Goal: Information Seeking & Learning: Compare options

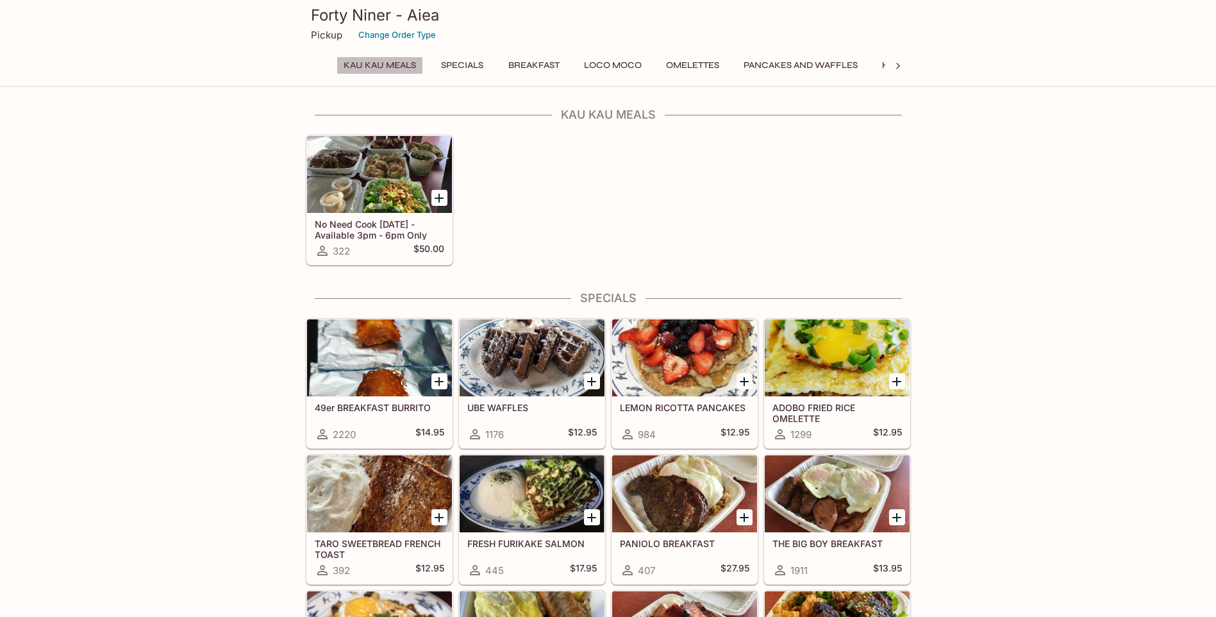
click at [397, 62] on button "Kau Kau Meals" at bounding box center [380, 65] width 87 height 18
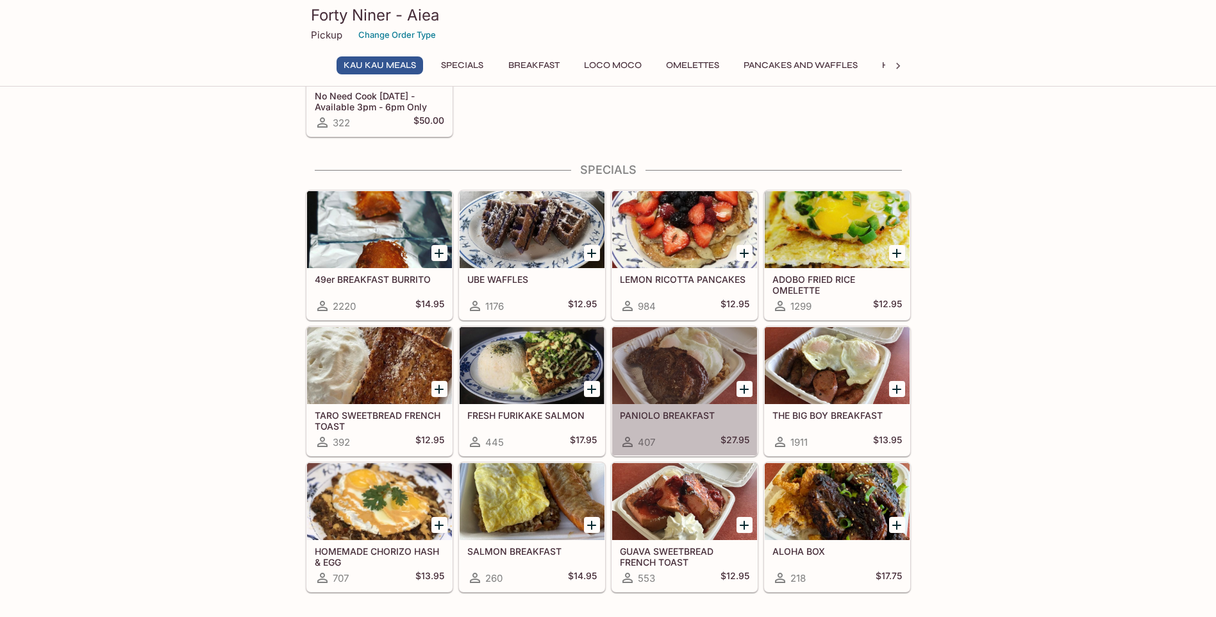
click at [678, 384] on div at bounding box center [684, 365] width 145 height 77
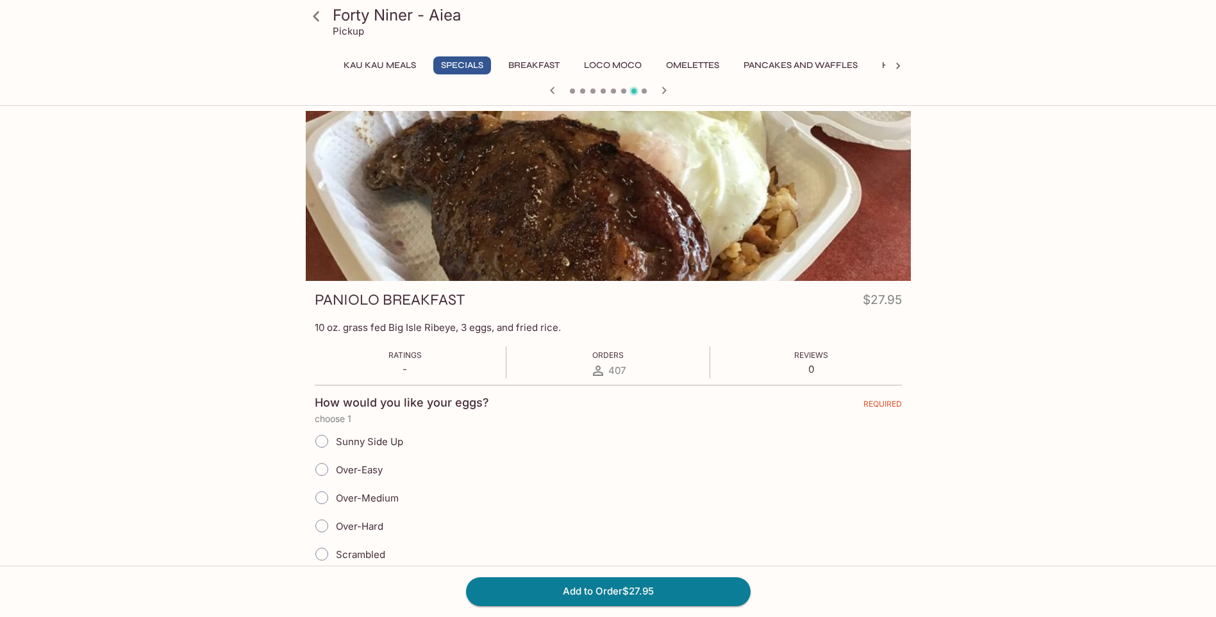
click at [314, 14] on icon at bounding box center [316, 16] width 22 height 22
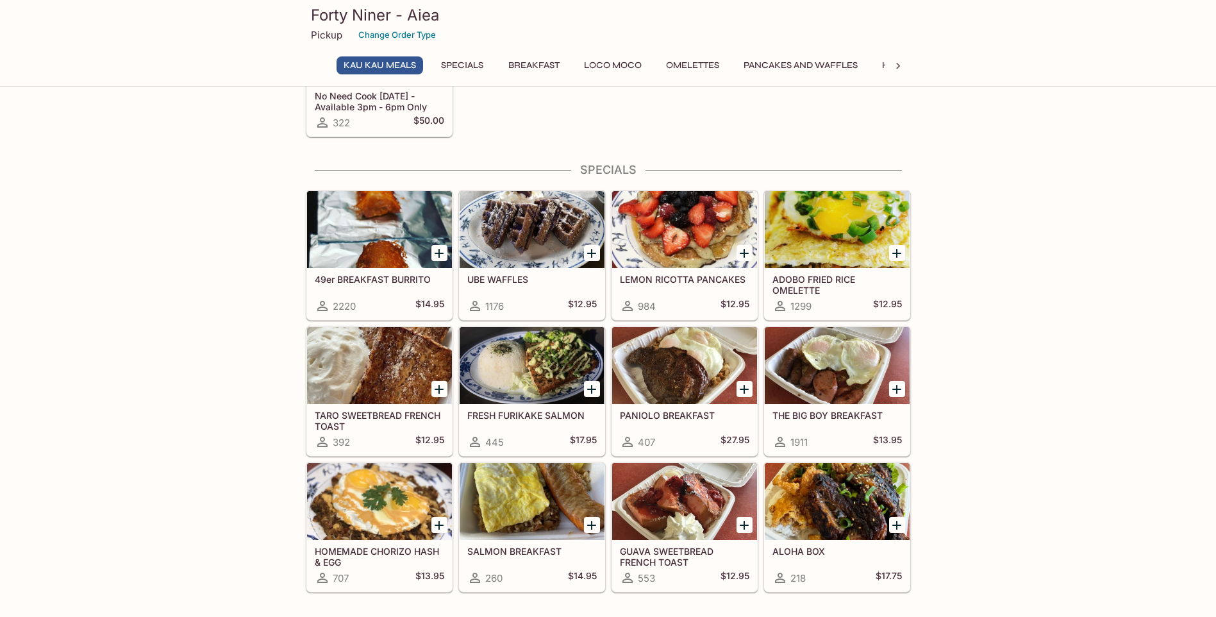
scroll to position [192, 0]
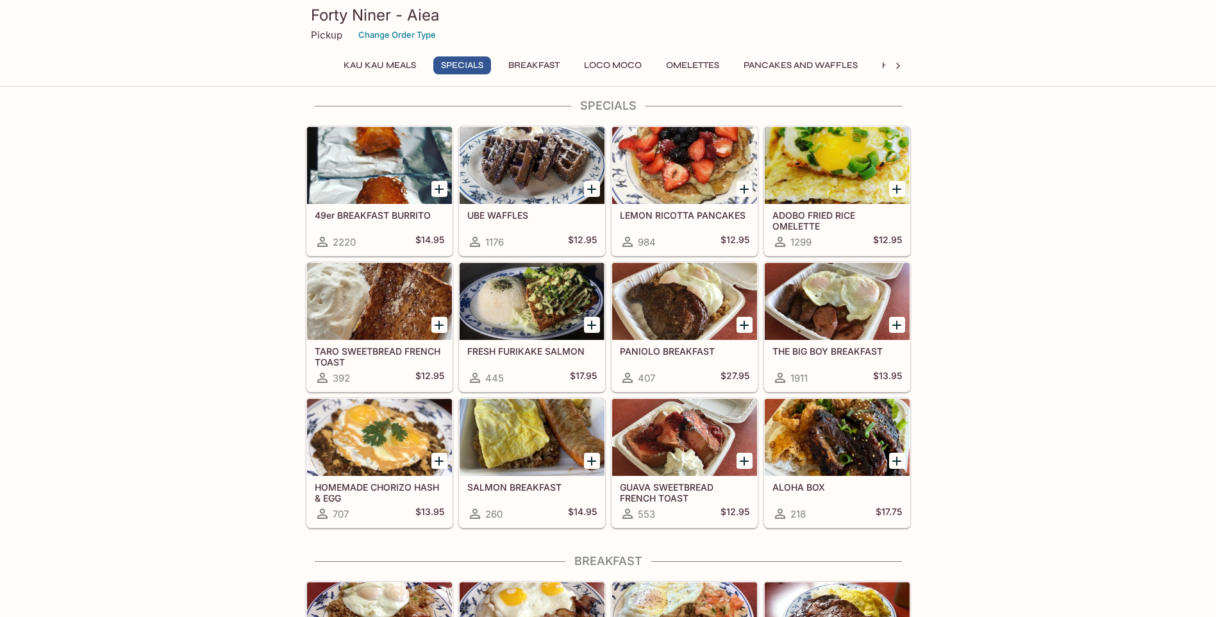
click at [814, 324] on div at bounding box center [837, 301] width 145 height 77
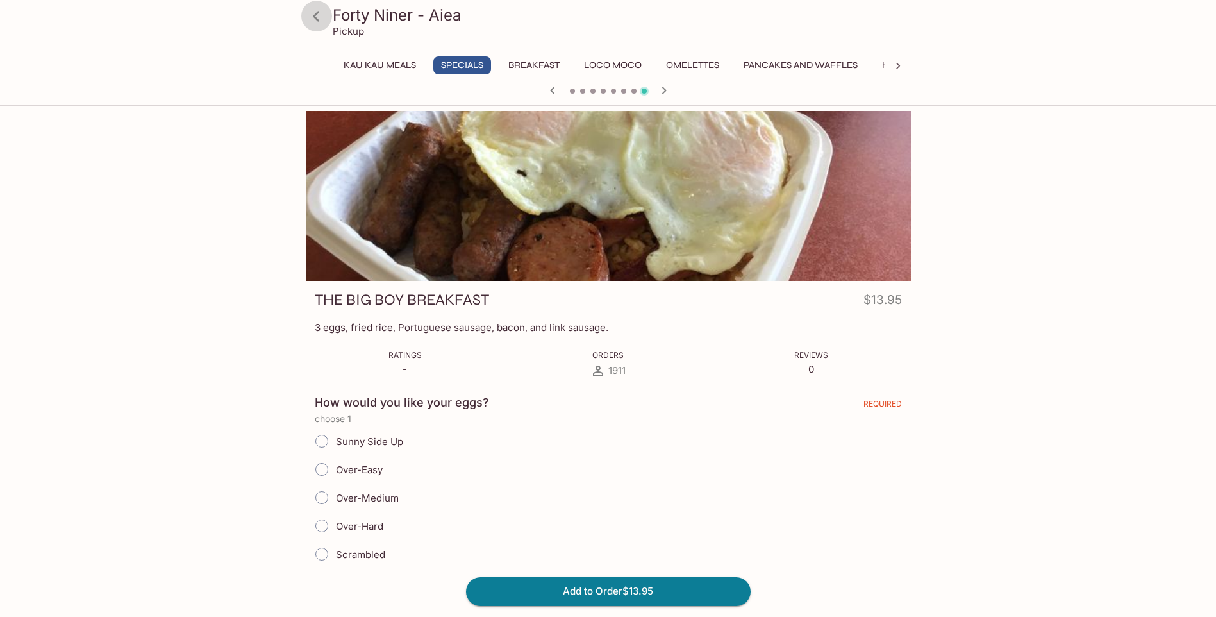
click at [320, 20] on icon at bounding box center [316, 16] width 22 height 22
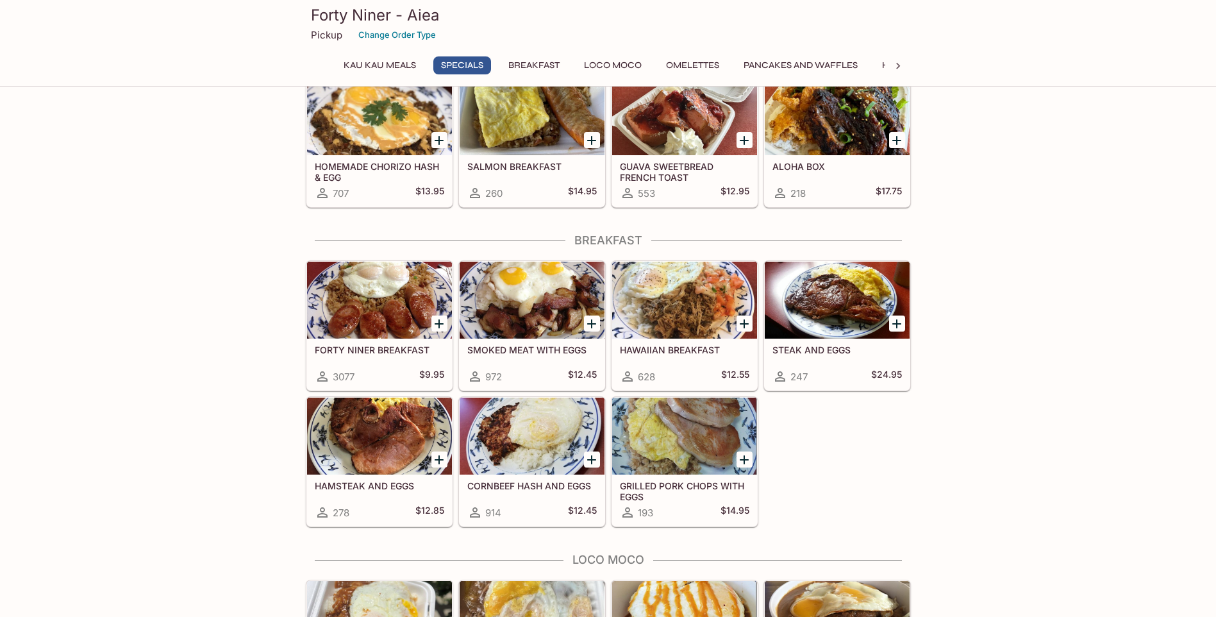
scroll to position [705, 0]
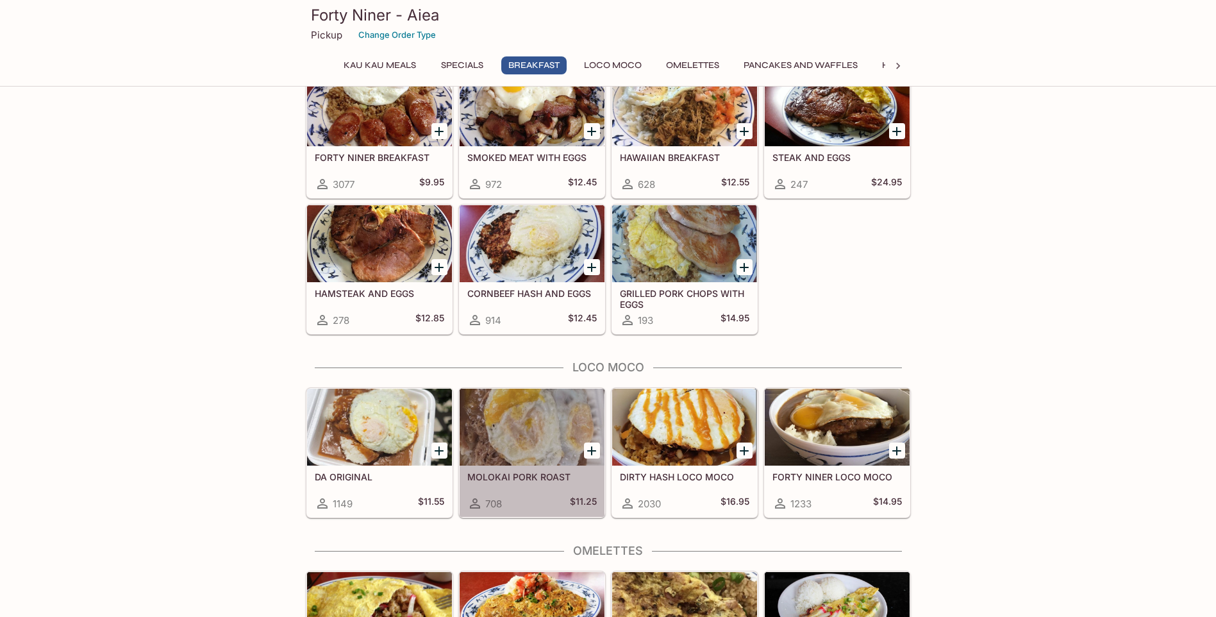
click at [533, 473] on h5 "MOLOKAI PORK ROAST" at bounding box center [532, 476] width 130 height 11
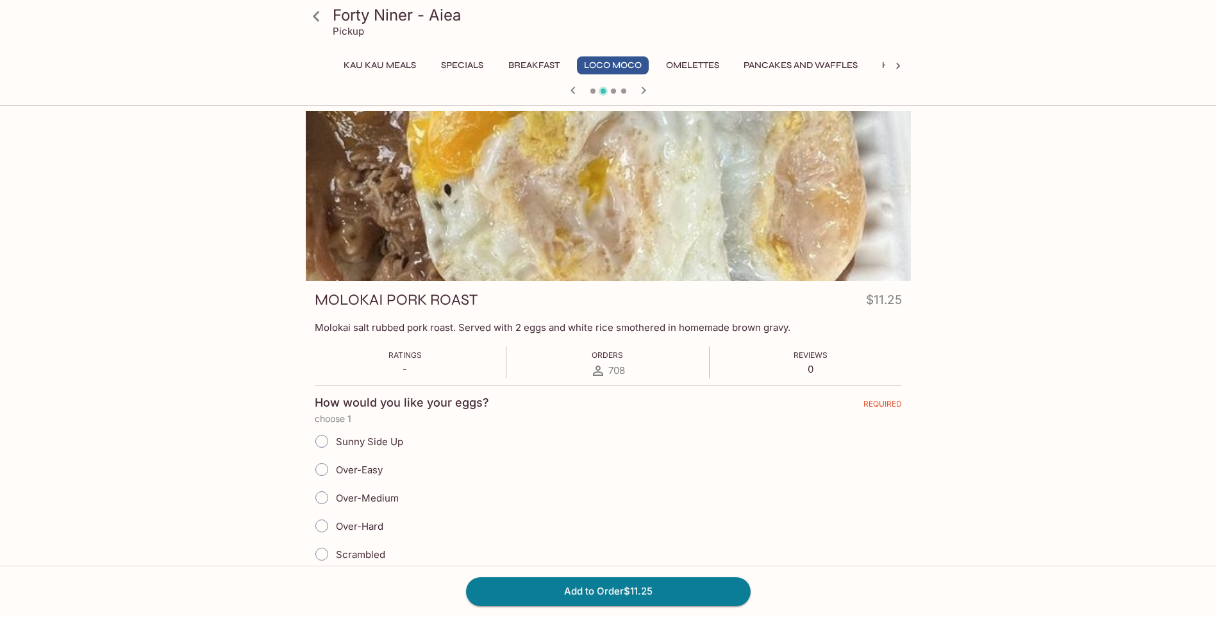
click at [317, 18] on icon at bounding box center [316, 16] width 22 height 22
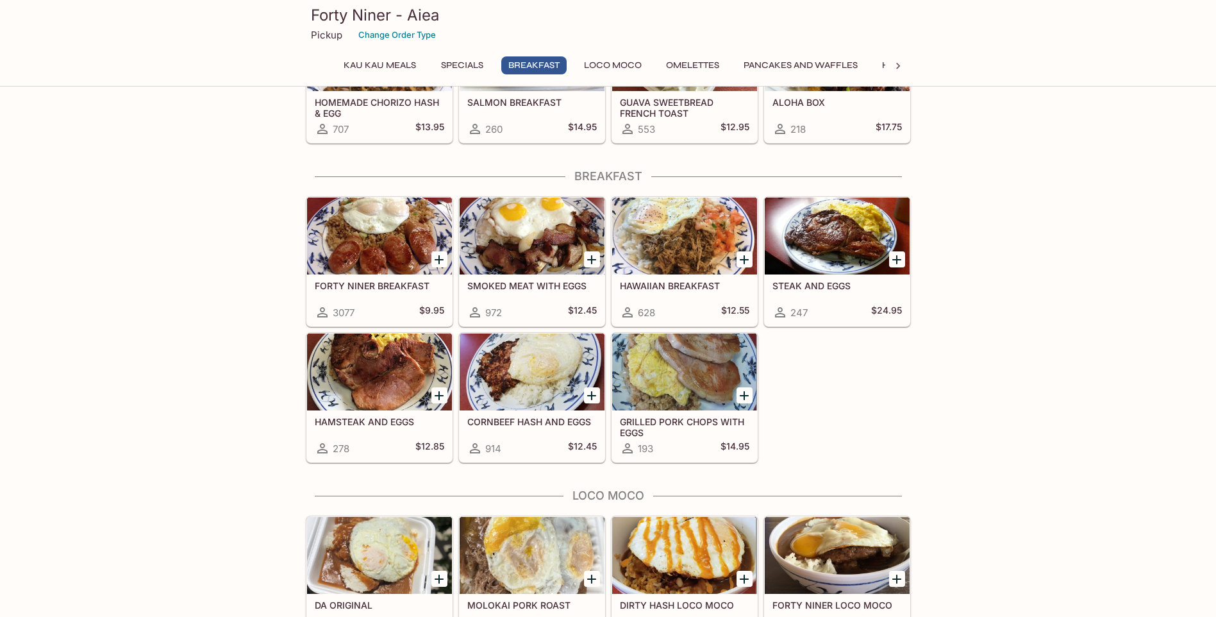
scroll to position [705, 0]
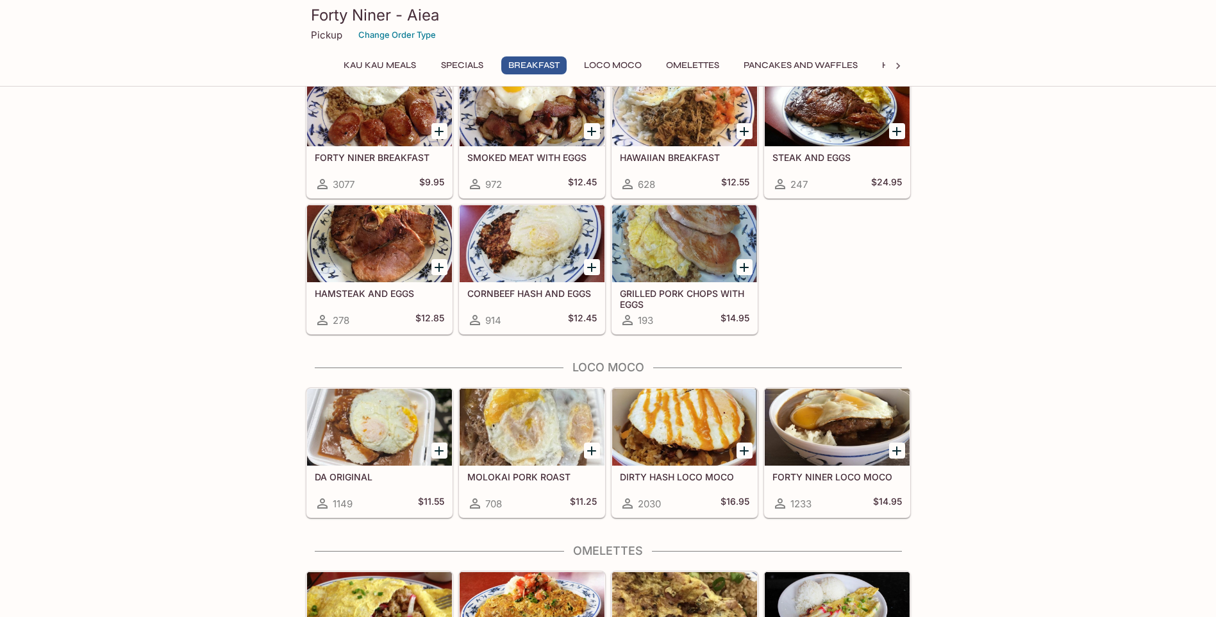
click at [652, 473] on h5 "DIRTY HASH LOCO MOCO" at bounding box center [685, 476] width 130 height 11
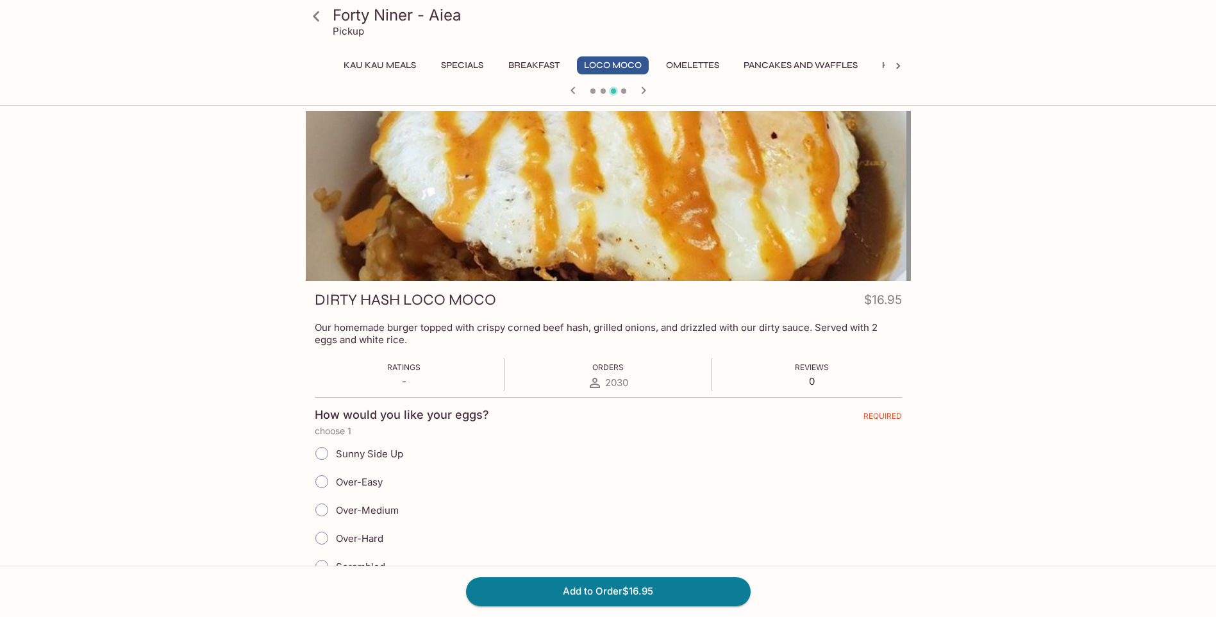
click at [317, 17] on icon at bounding box center [316, 16] width 22 height 22
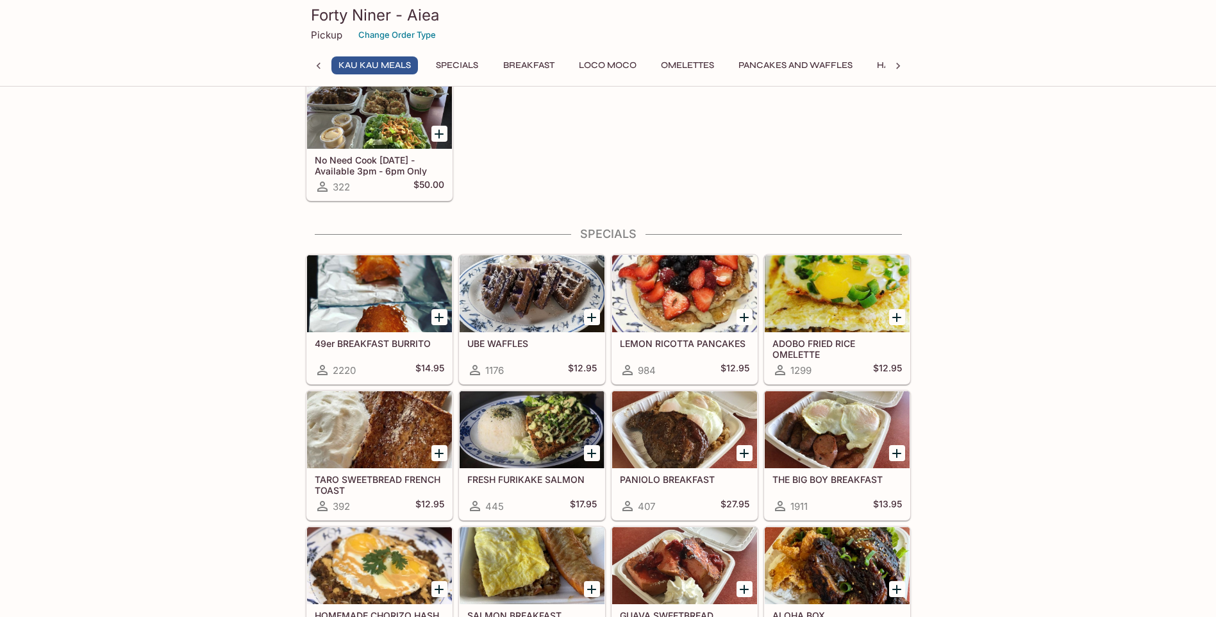
scroll to position [192, 0]
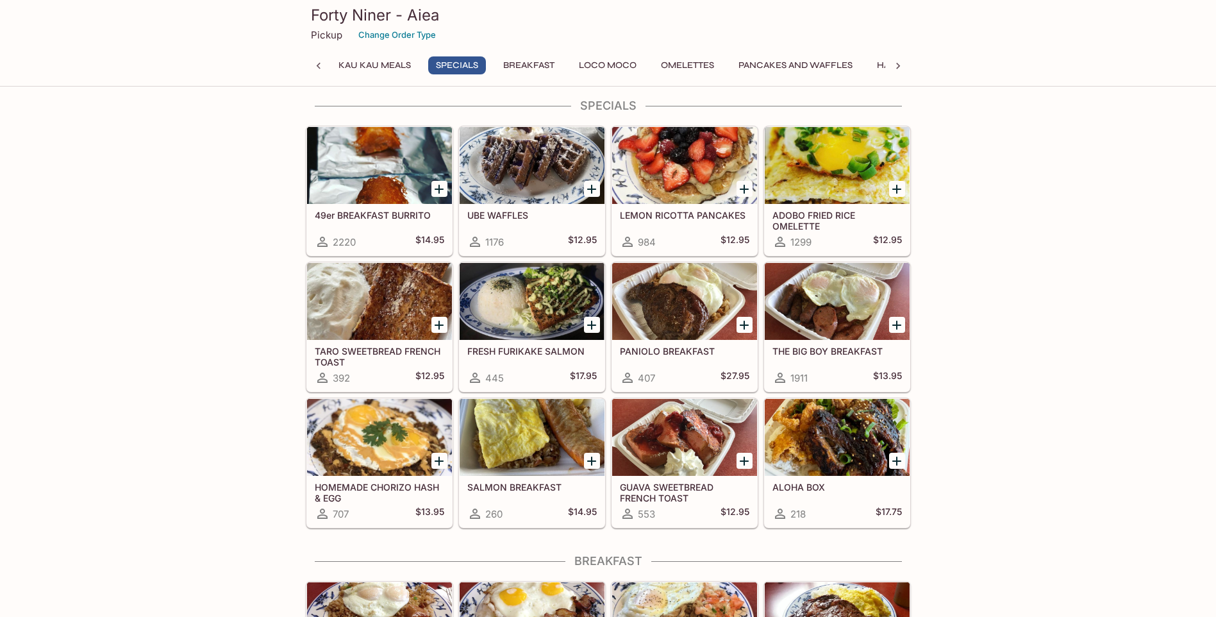
click at [812, 321] on div at bounding box center [837, 301] width 145 height 77
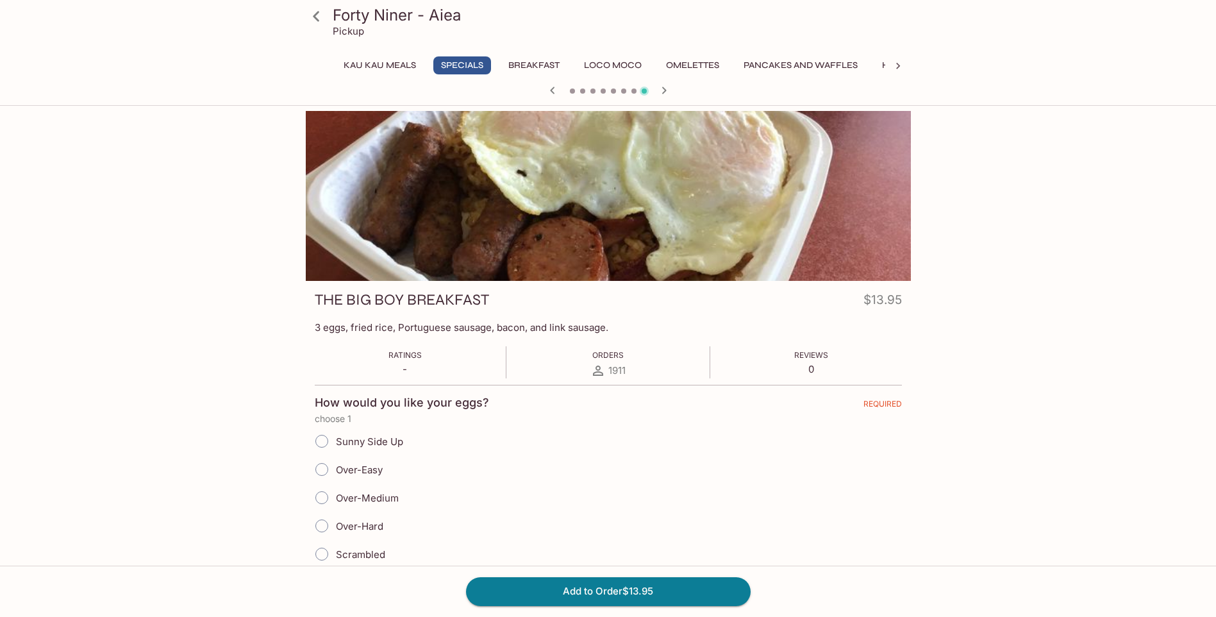
click at [318, 15] on icon at bounding box center [316, 16] width 22 height 22
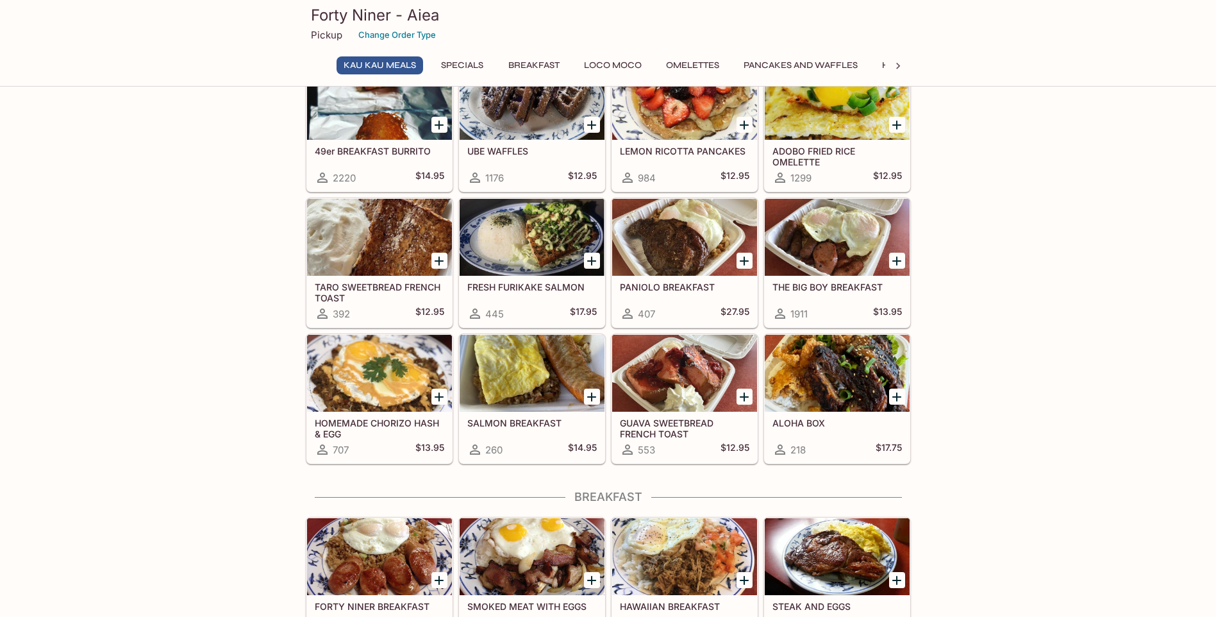
scroll to position [64, 0]
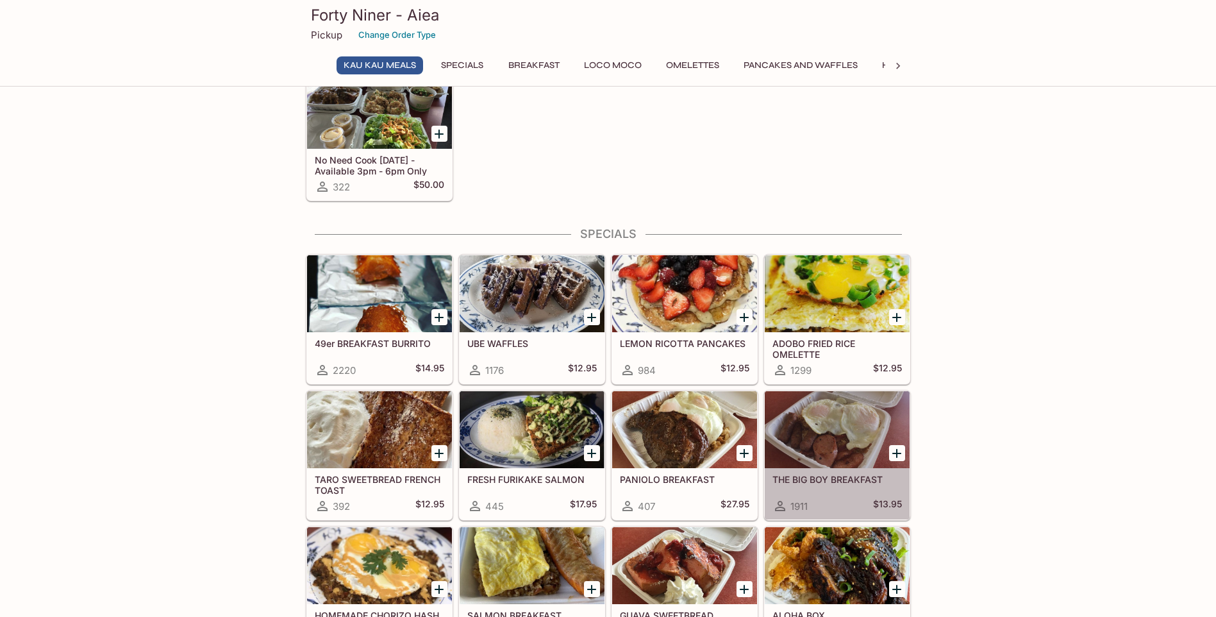
click at [816, 419] on div at bounding box center [837, 429] width 145 height 77
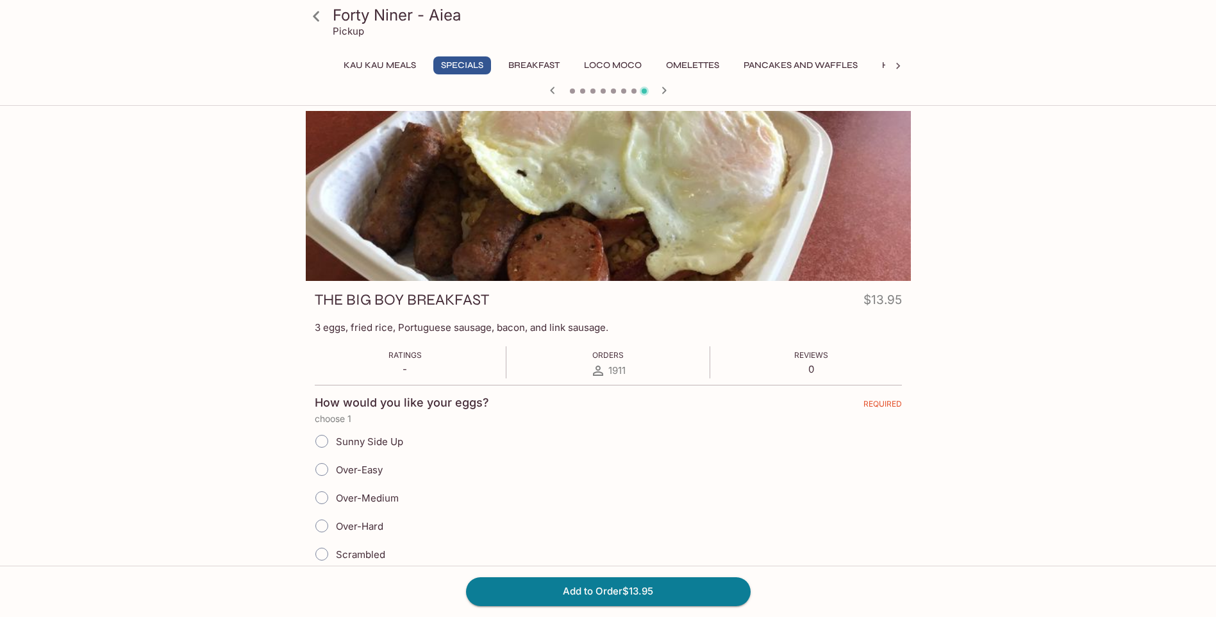
click at [314, 15] on icon at bounding box center [316, 16] width 6 height 10
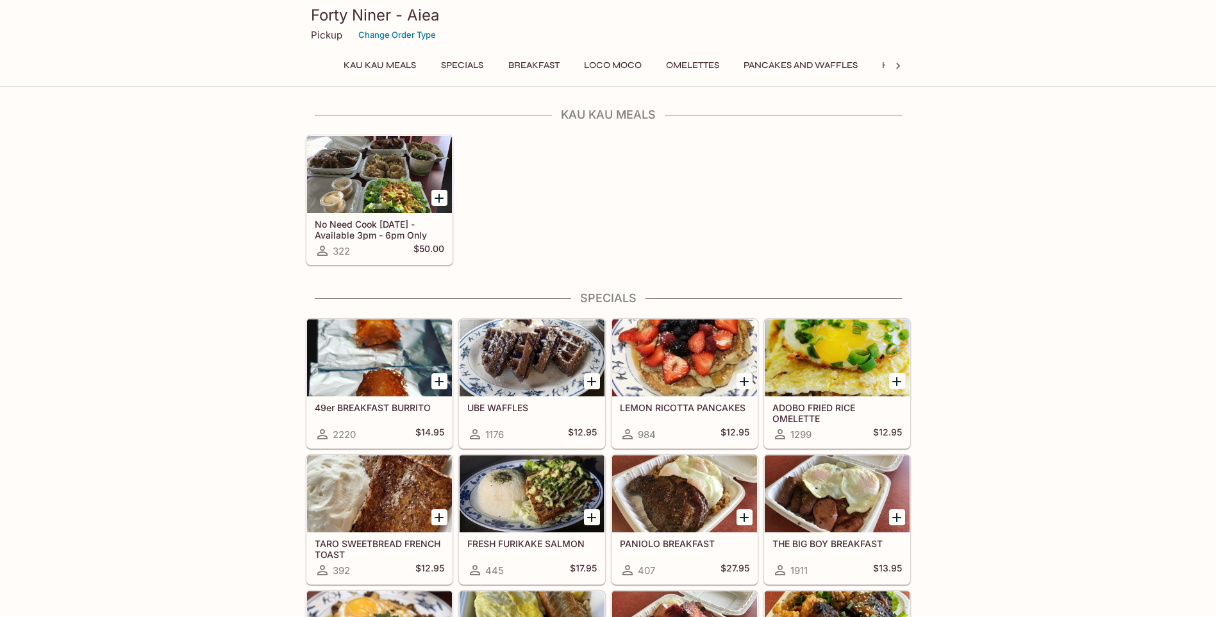
click at [528, 63] on button "Breakfast" at bounding box center [533, 65] width 65 height 18
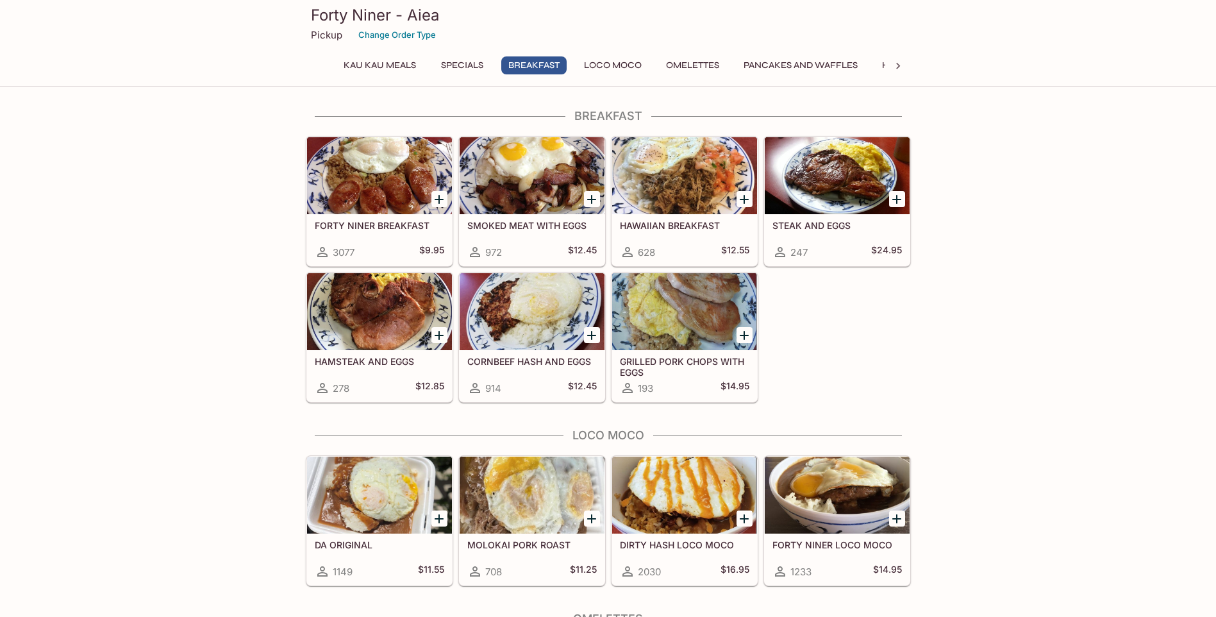
click at [395, 172] on div at bounding box center [379, 175] width 145 height 77
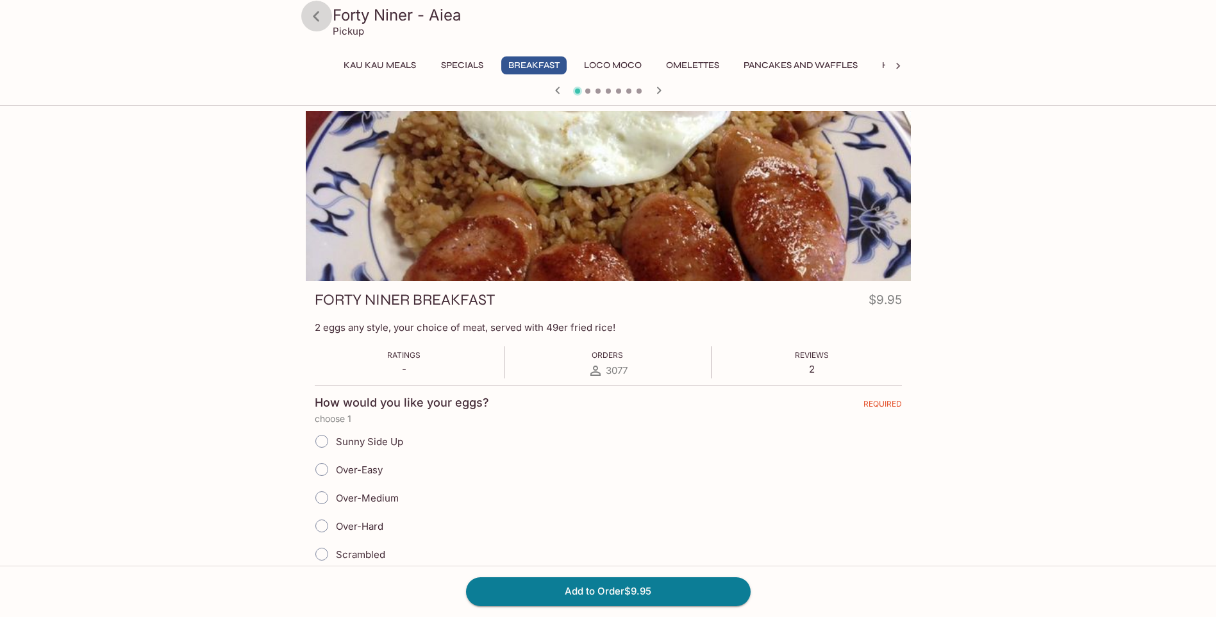
click at [320, 17] on icon at bounding box center [316, 16] width 22 height 22
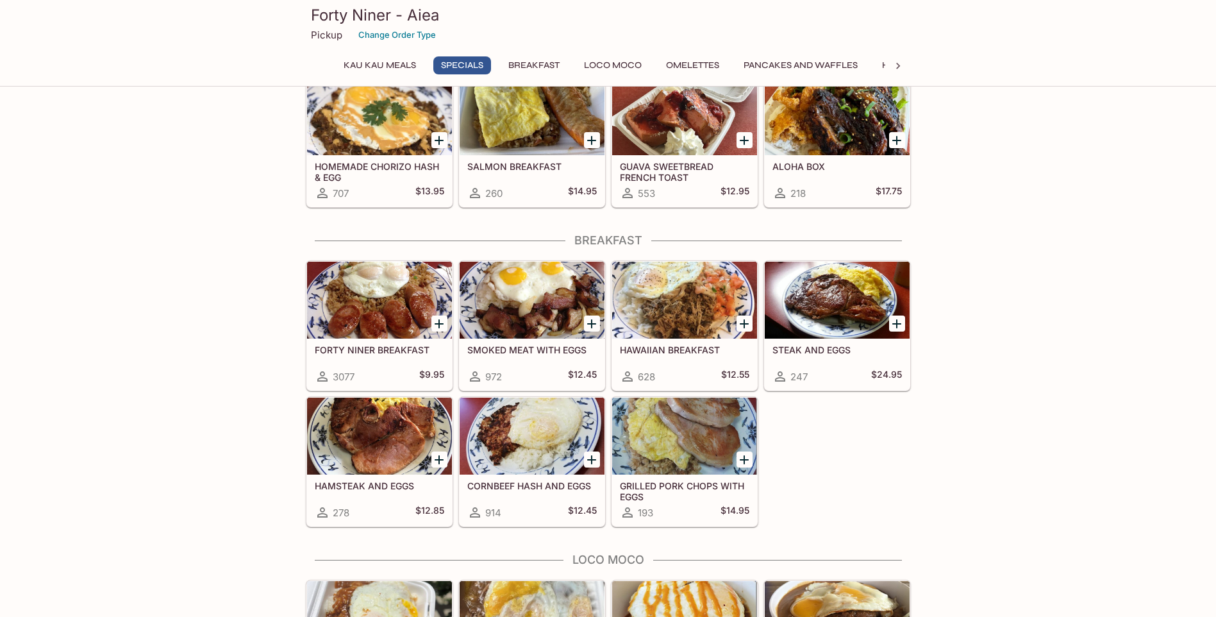
scroll to position [449, 0]
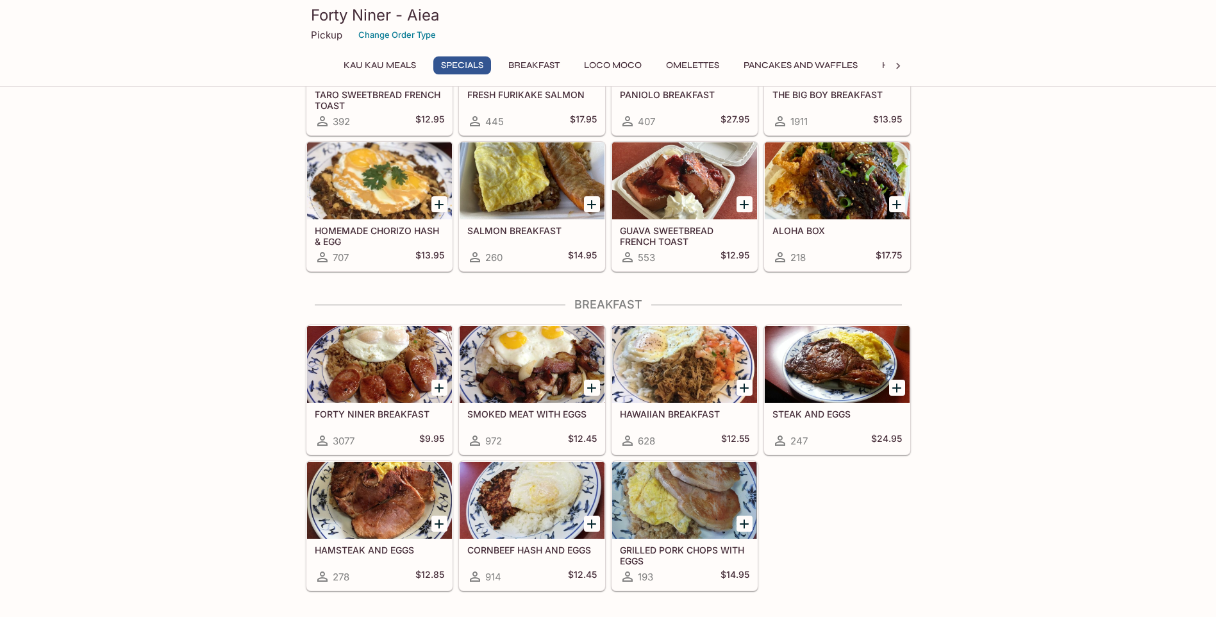
click at [538, 516] on div at bounding box center [532, 500] width 145 height 77
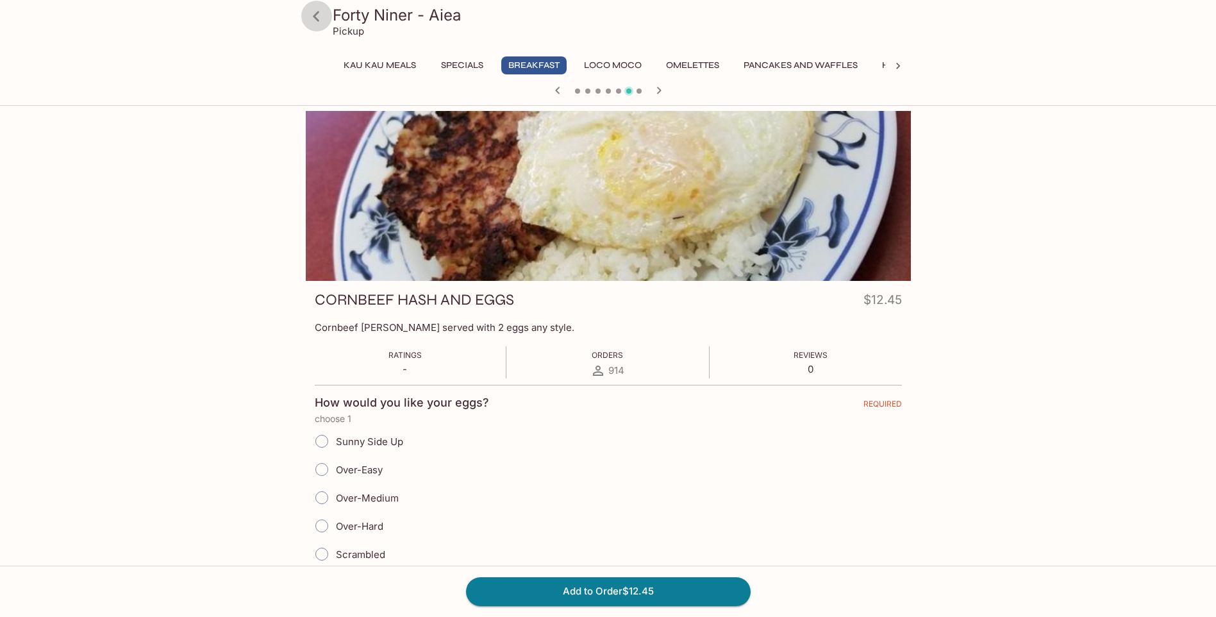
click at [316, 14] on icon at bounding box center [316, 16] width 6 height 10
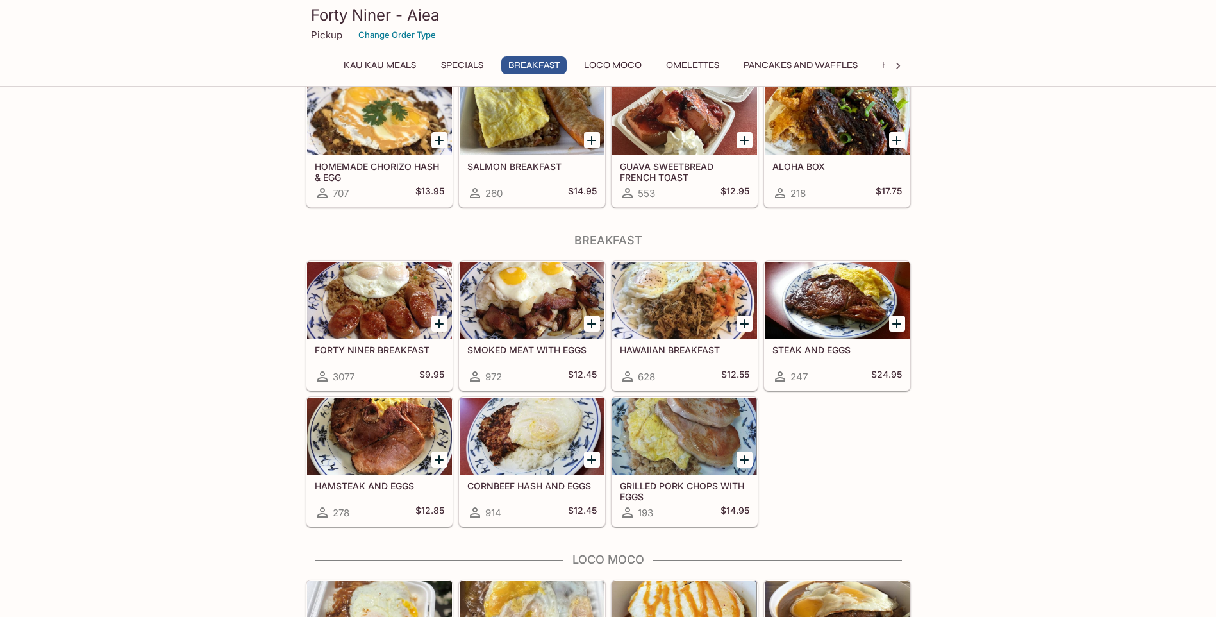
scroll to position [705, 0]
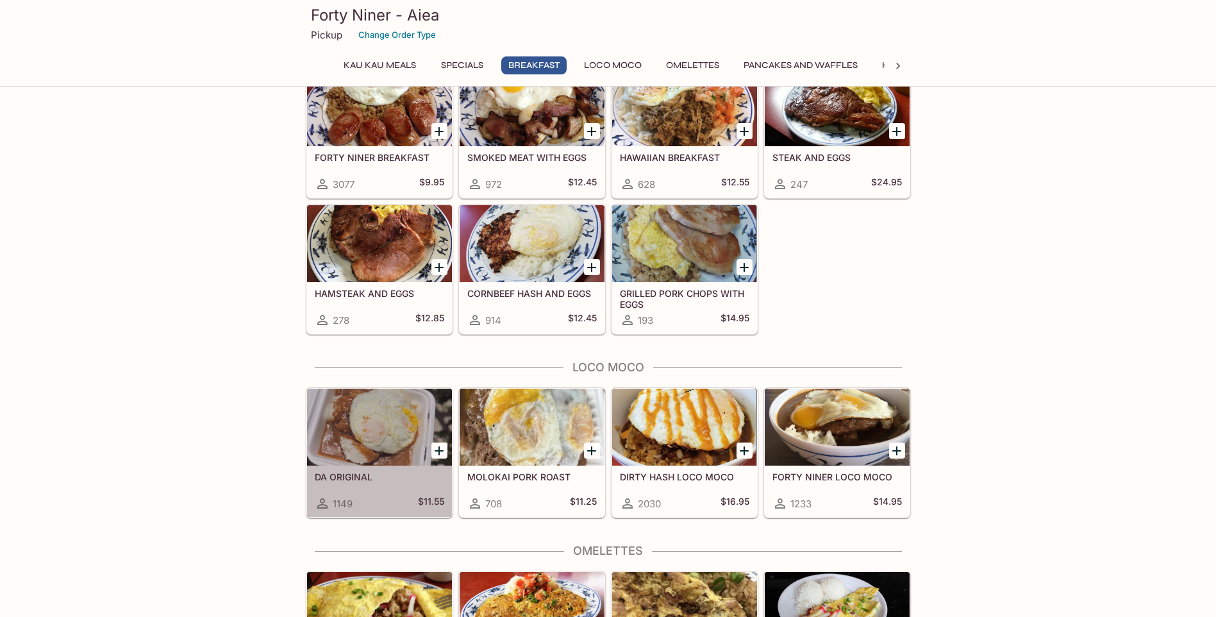
click at [411, 428] on div at bounding box center [379, 427] width 145 height 77
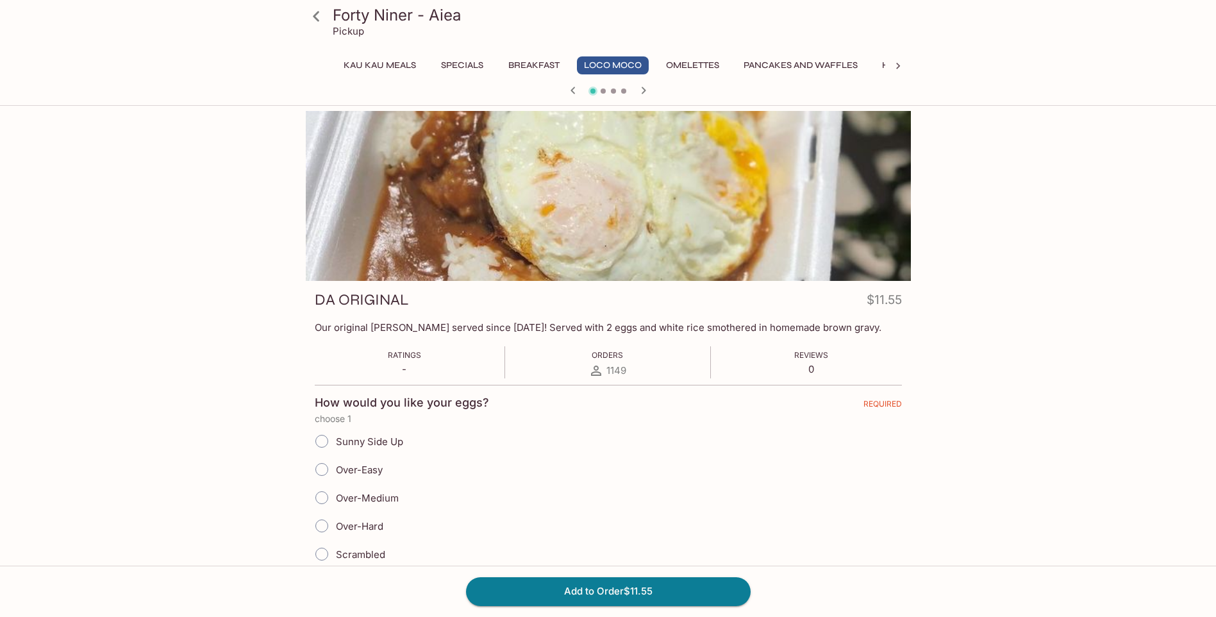
click at [465, 61] on button "Specials" at bounding box center [462, 65] width 58 height 18
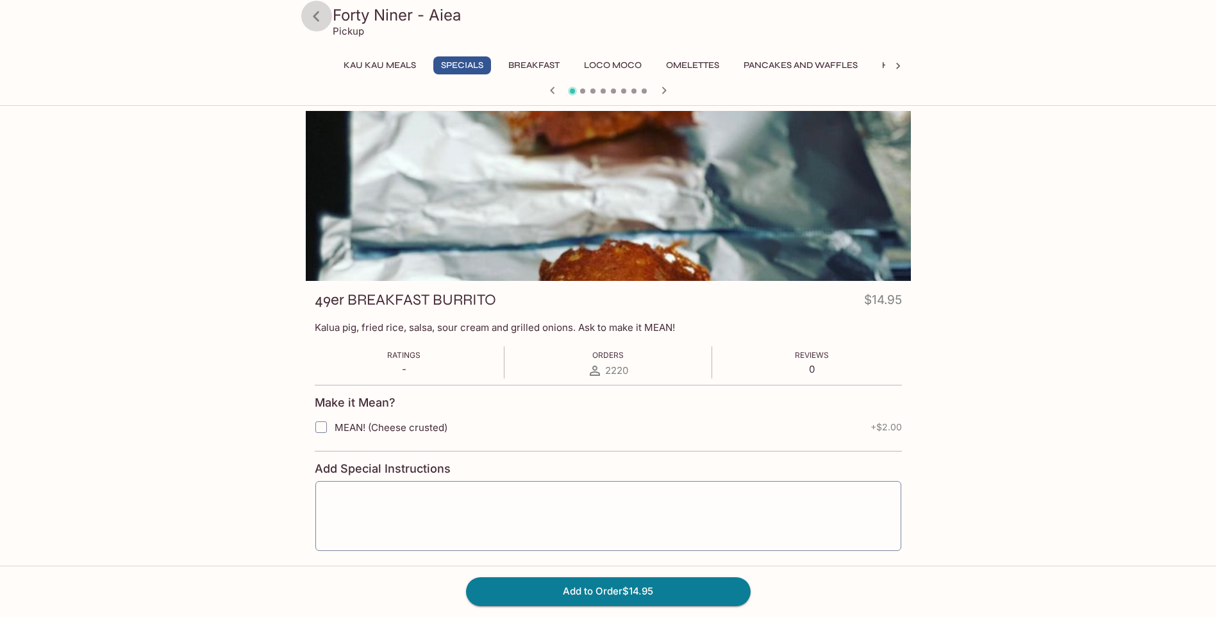
click at [316, 11] on icon at bounding box center [316, 16] width 22 height 22
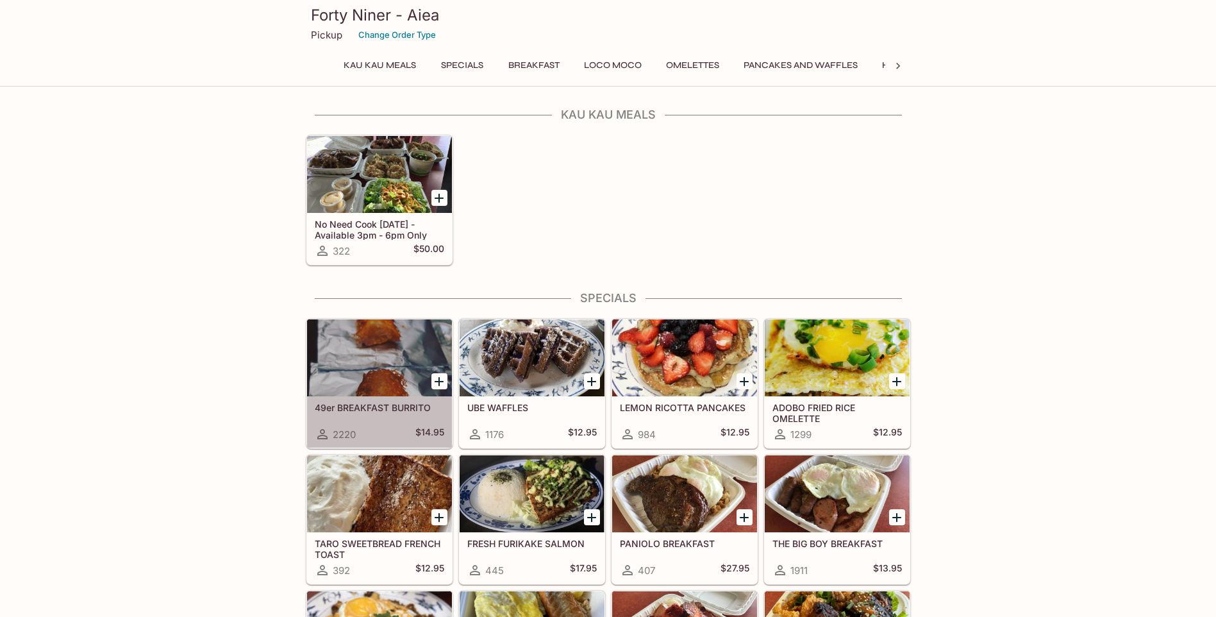
click at [391, 365] on div at bounding box center [379, 357] width 145 height 77
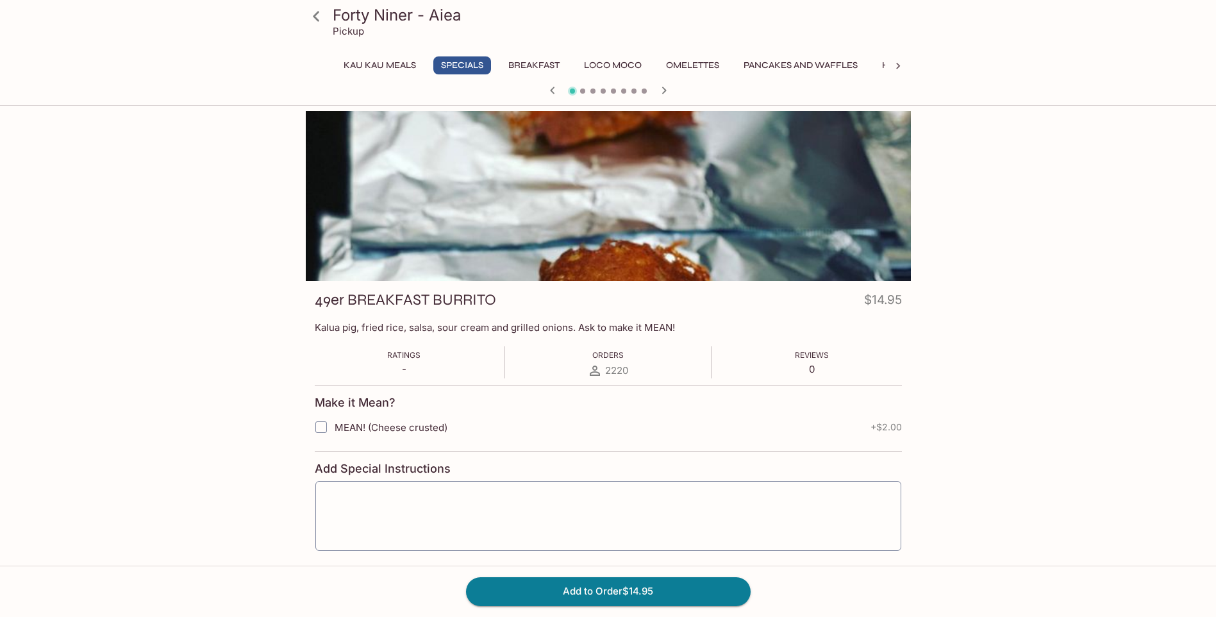
click at [319, 17] on icon at bounding box center [316, 16] width 22 height 22
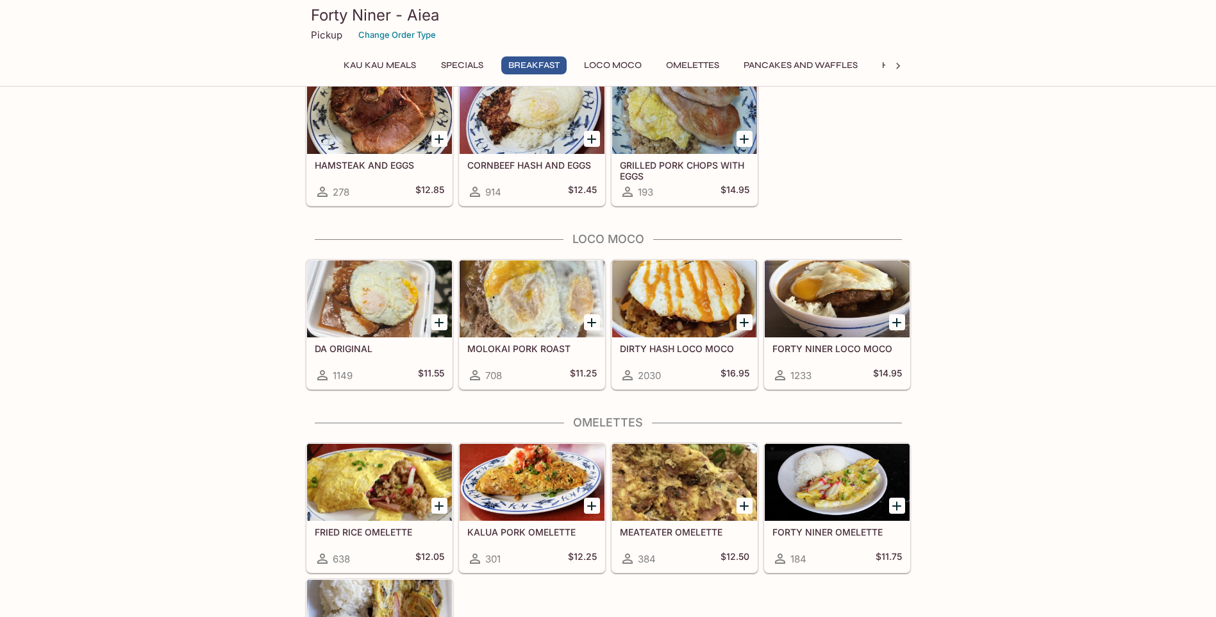
scroll to position [898, 0]
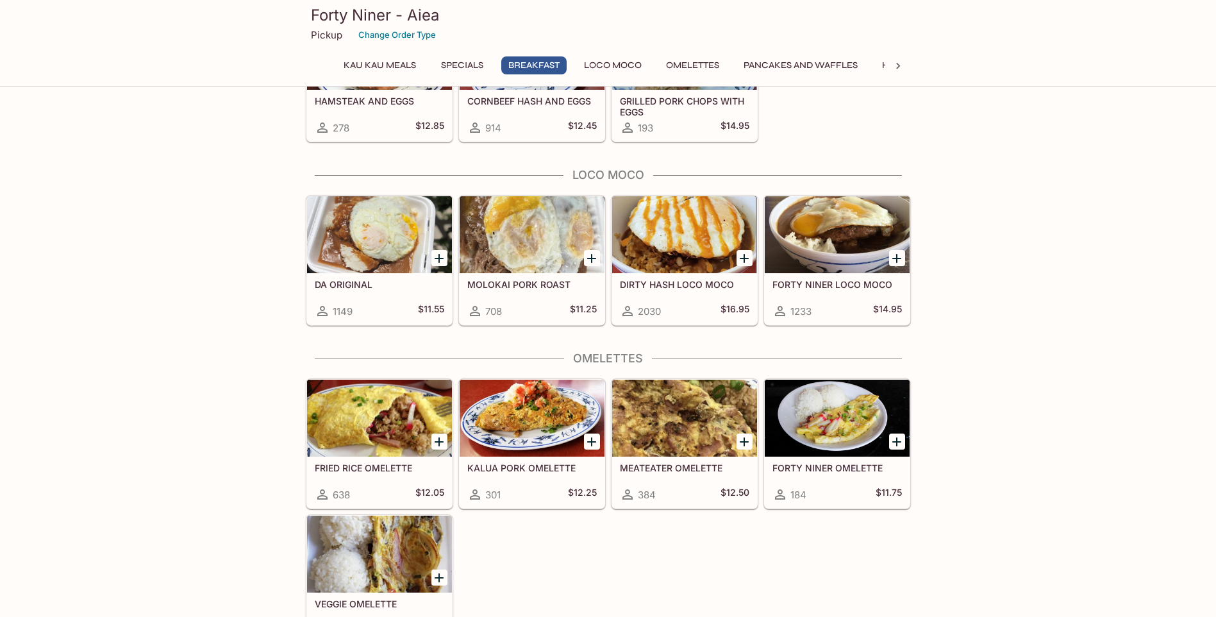
click at [382, 399] on div at bounding box center [379, 418] width 145 height 77
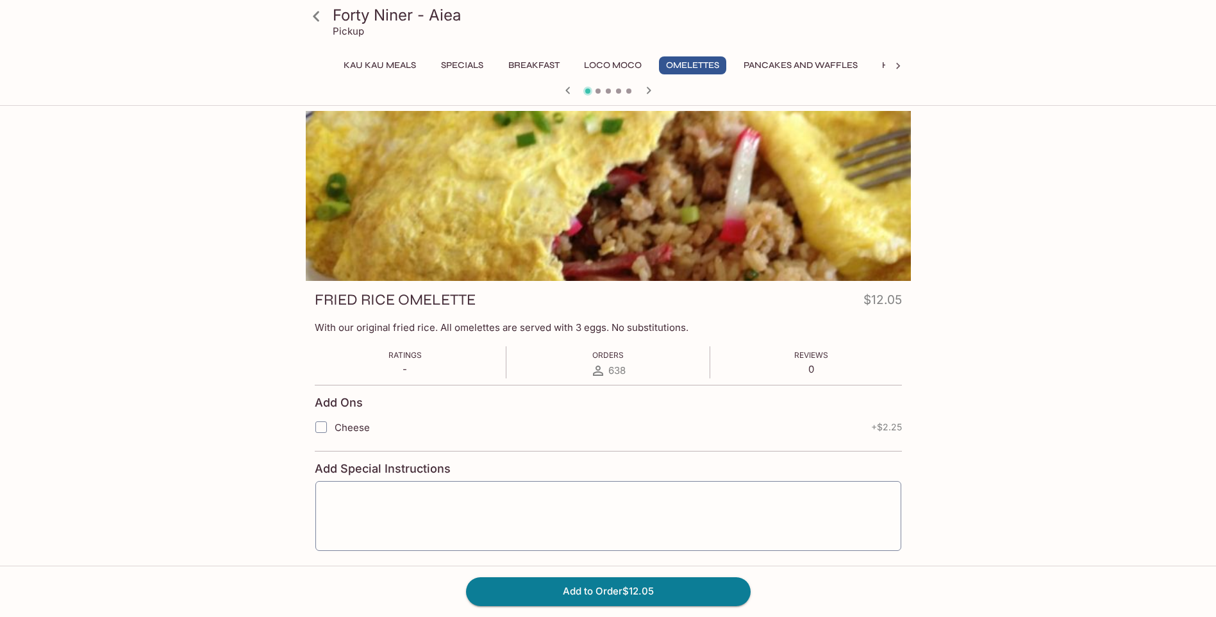
click at [321, 17] on icon at bounding box center [316, 16] width 22 height 22
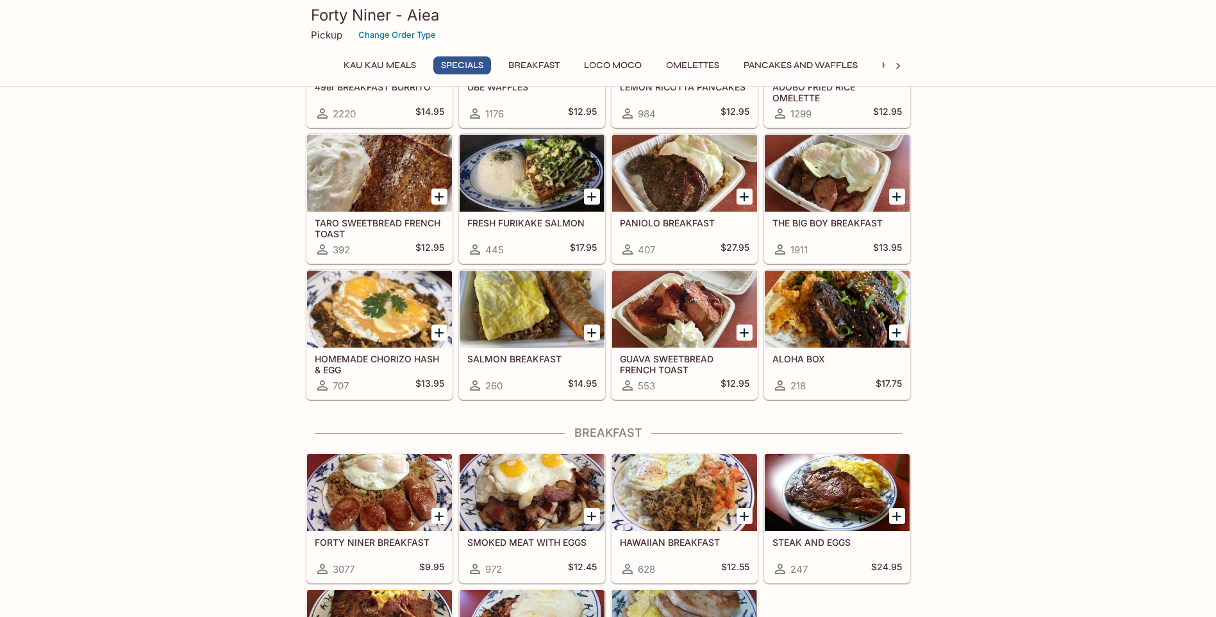
scroll to position [513, 0]
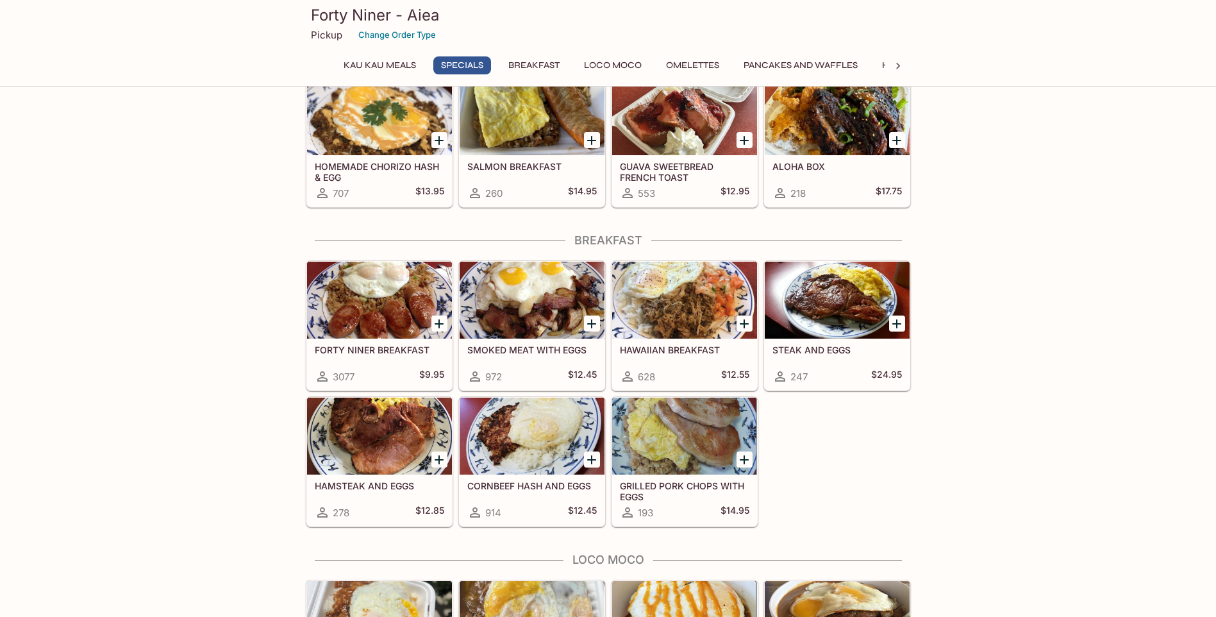
click at [546, 312] on div at bounding box center [532, 300] width 145 height 77
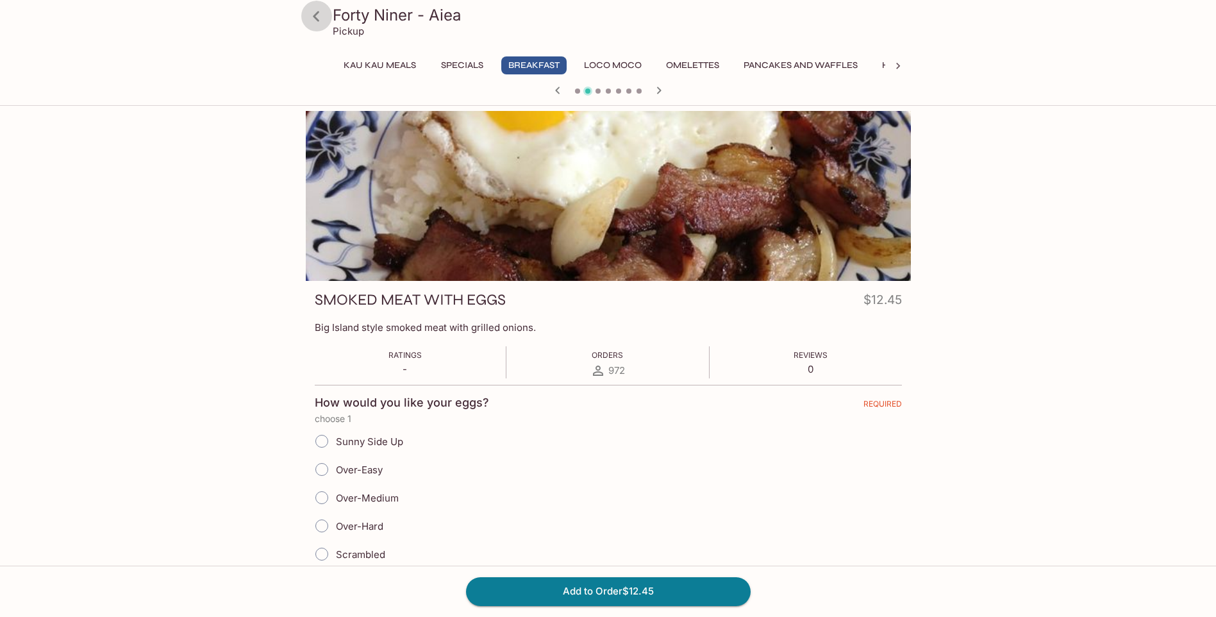
click at [322, 15] on icon at bounding box center [316, 16] width 22 height 22
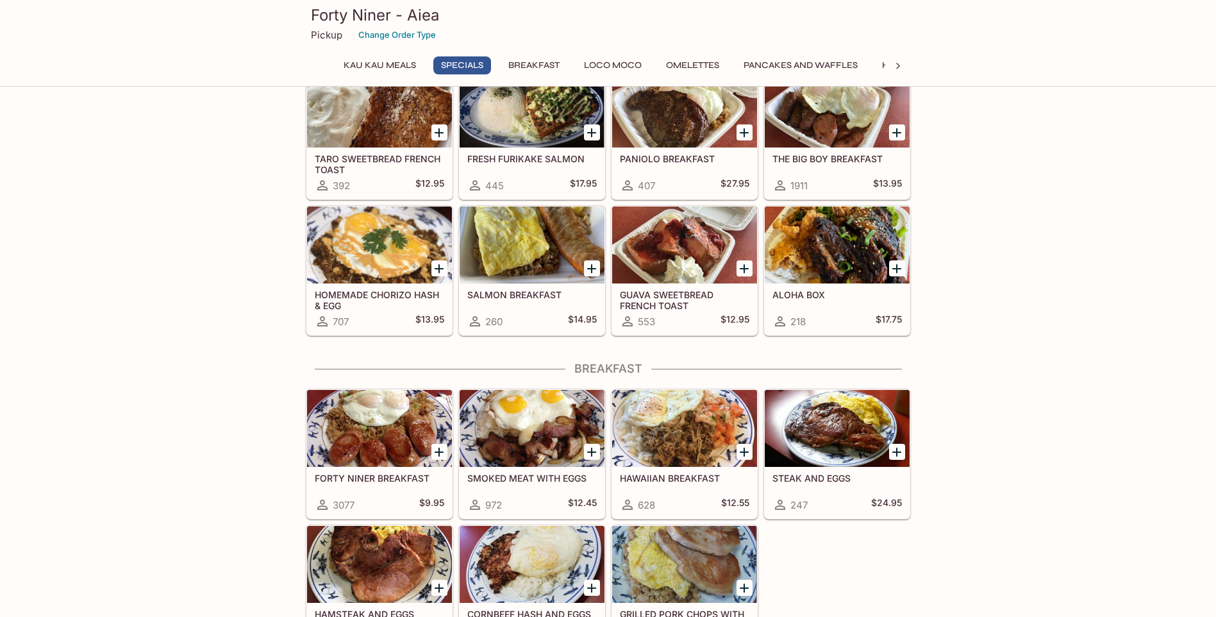
scroll to position [256, 0]
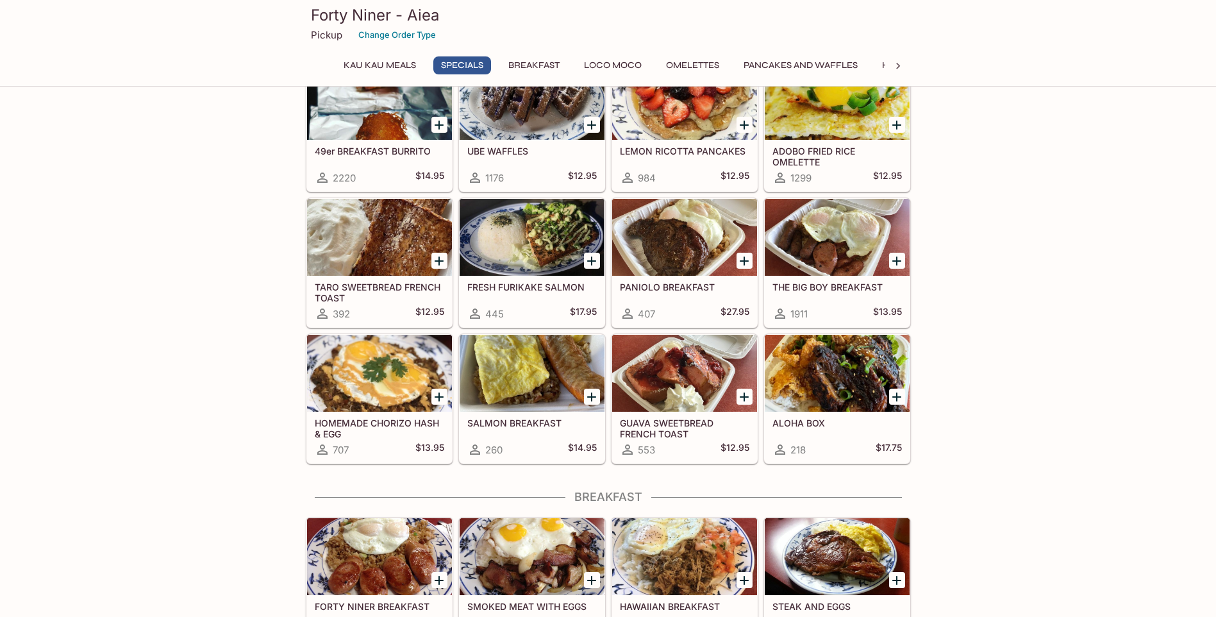
click at [834, 256] on div at bounding box center [837, 237] width 145 height 77
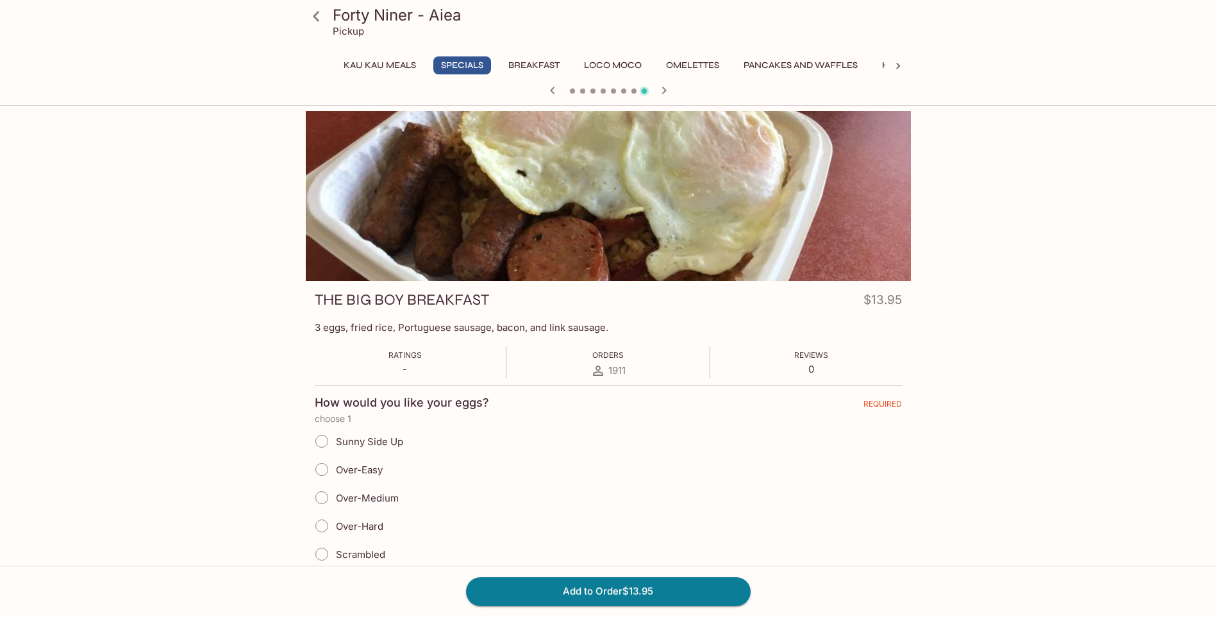
click at [321, 13] on icon at bounding box center [316, 16] width 22 height 22
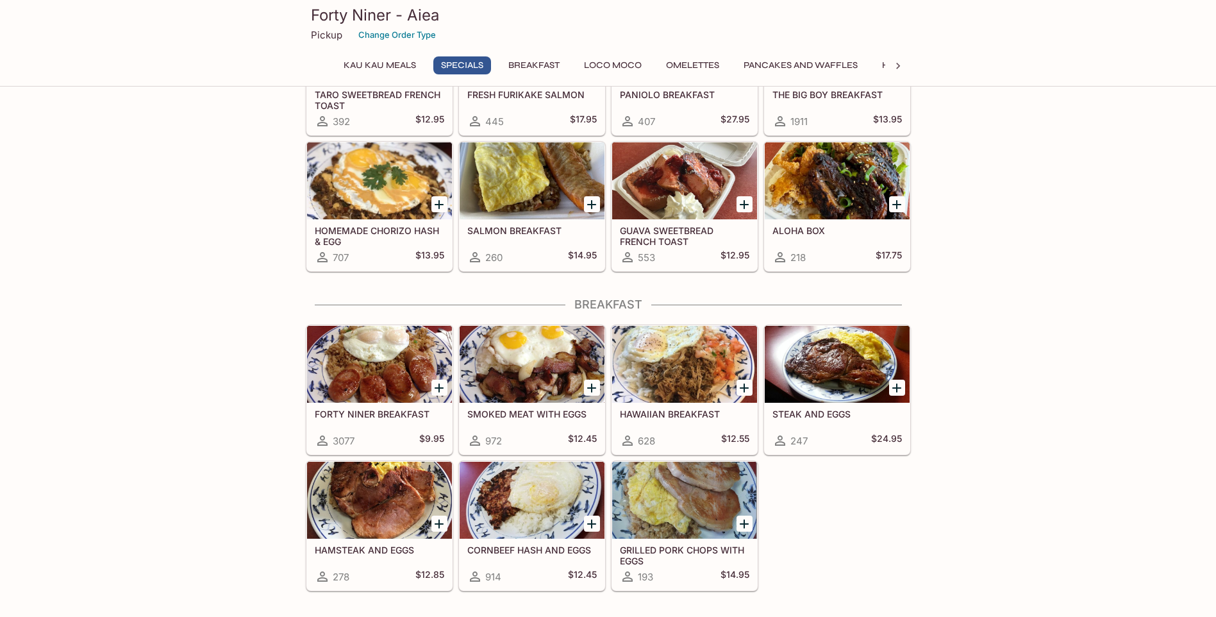
scroll to position [256, 0]
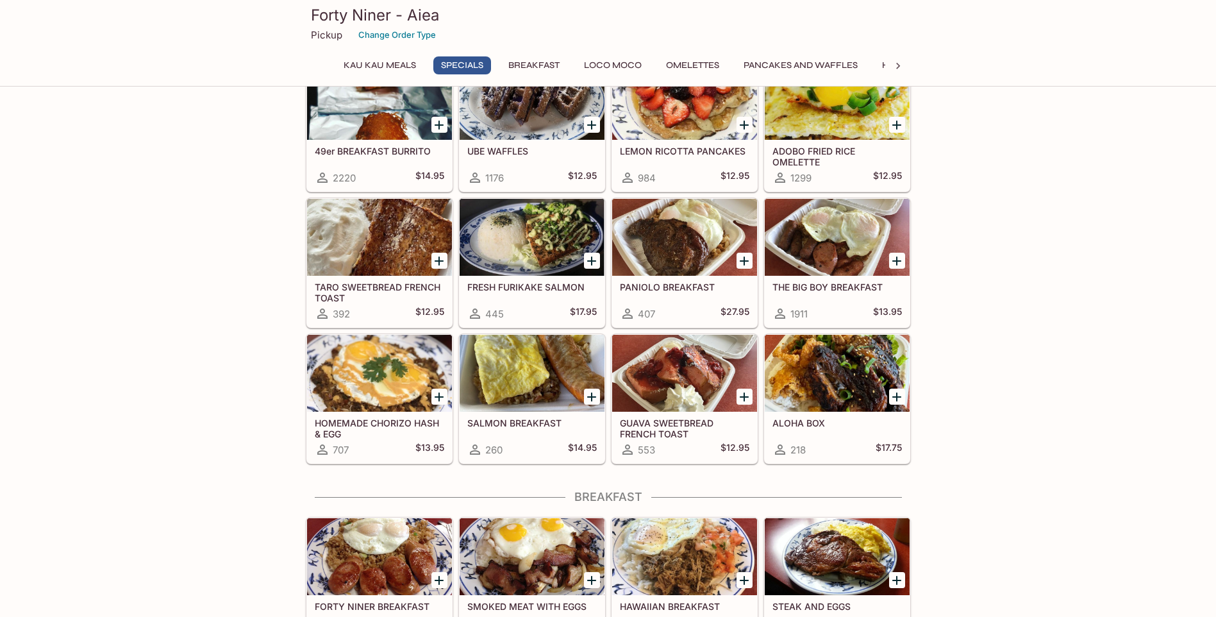
click at [814, 246] on div at bounding box center [837, 237] width 145 height 77
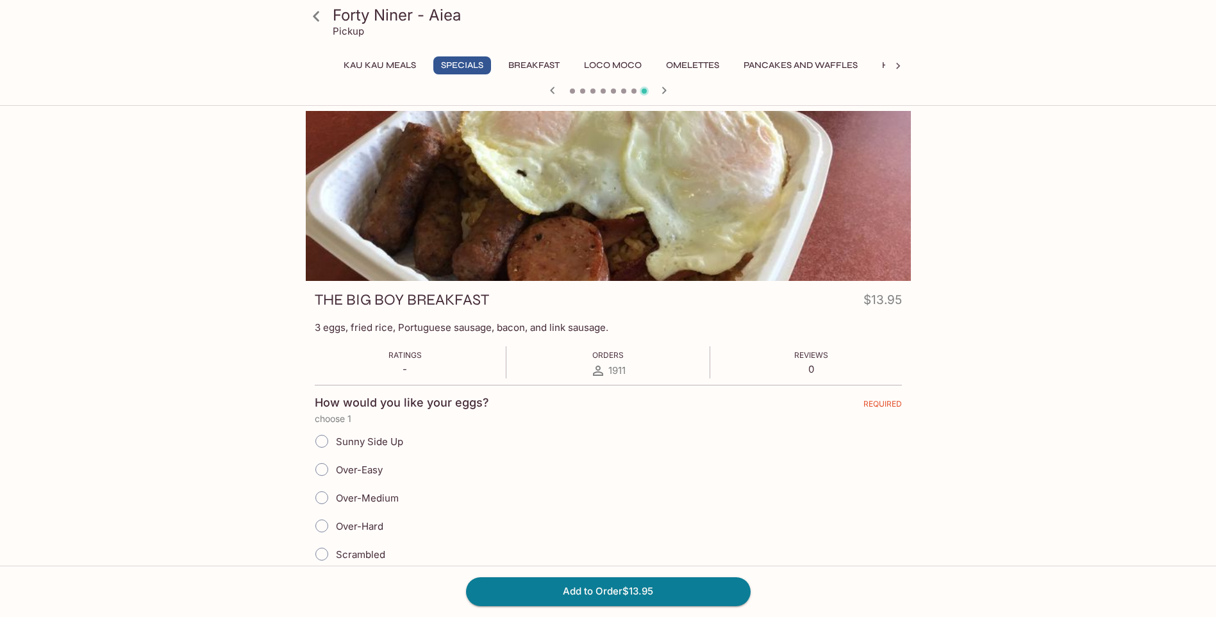
click at [315, 18] on icon at bounding box center [316, 16] width 6 height 10
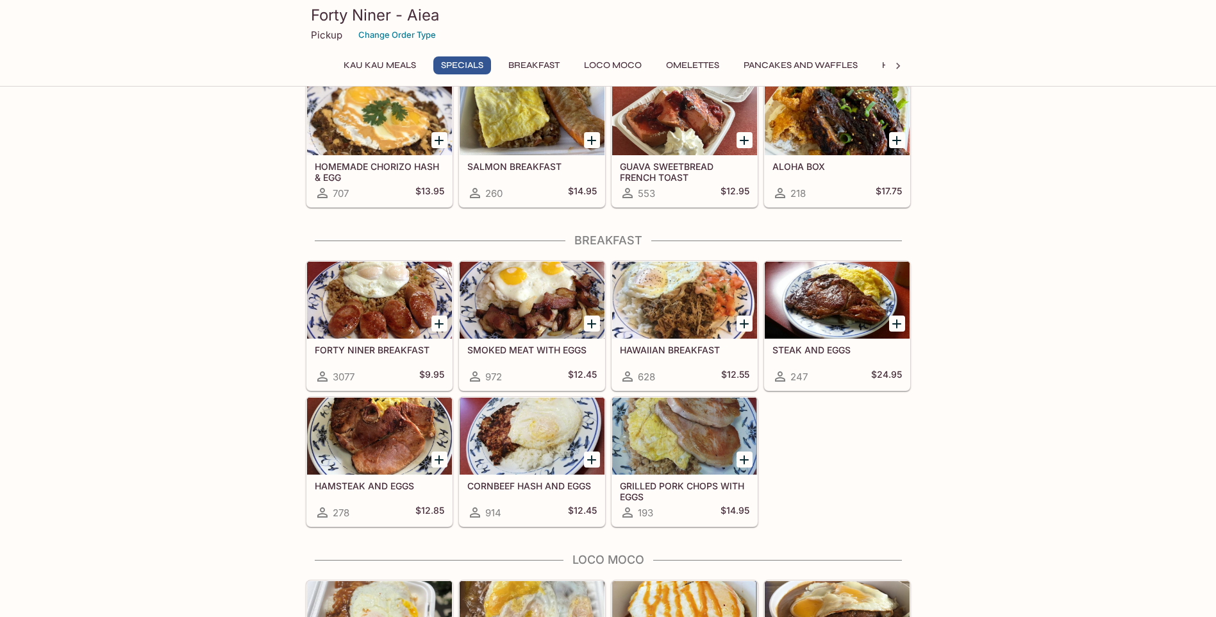
scroll to position [705, 0]
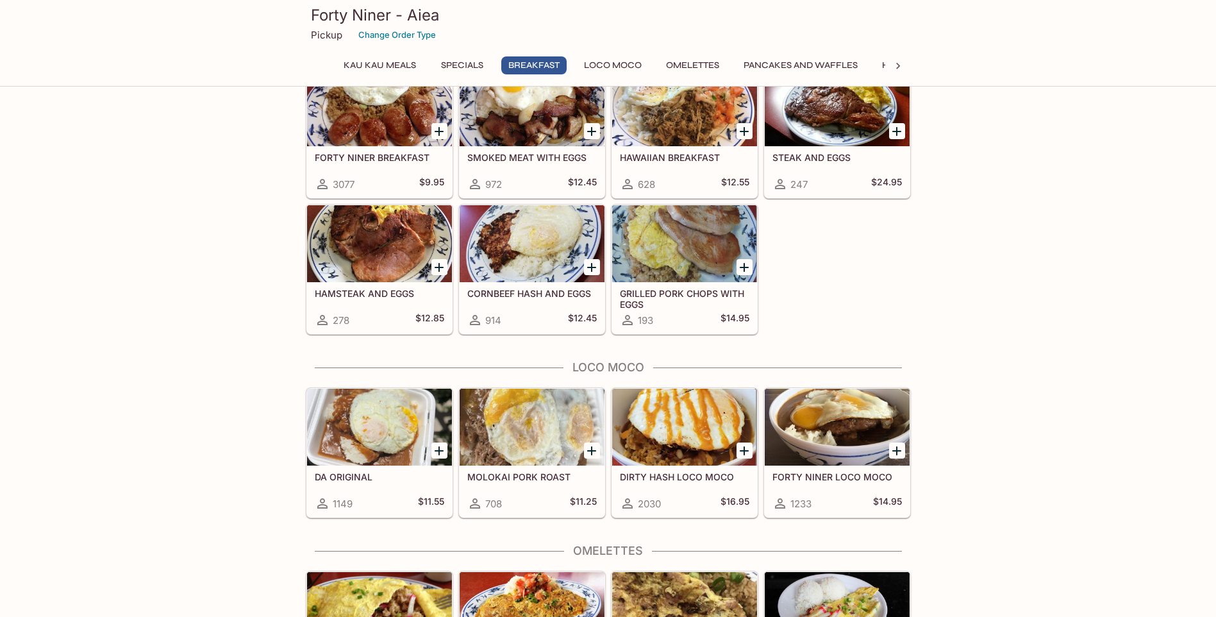
click at [392, 448] on div at bounding box center [379, 427] width 145 height 77
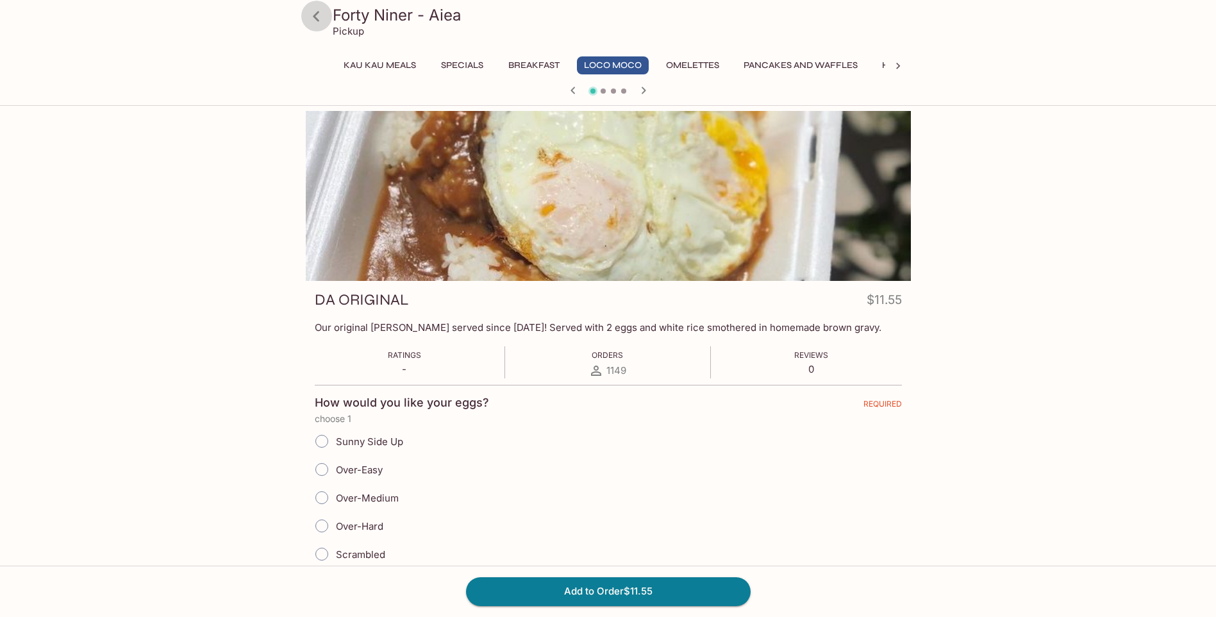
click at [317, 17] on icon at bounding box center [316, 16] width 22 height 22
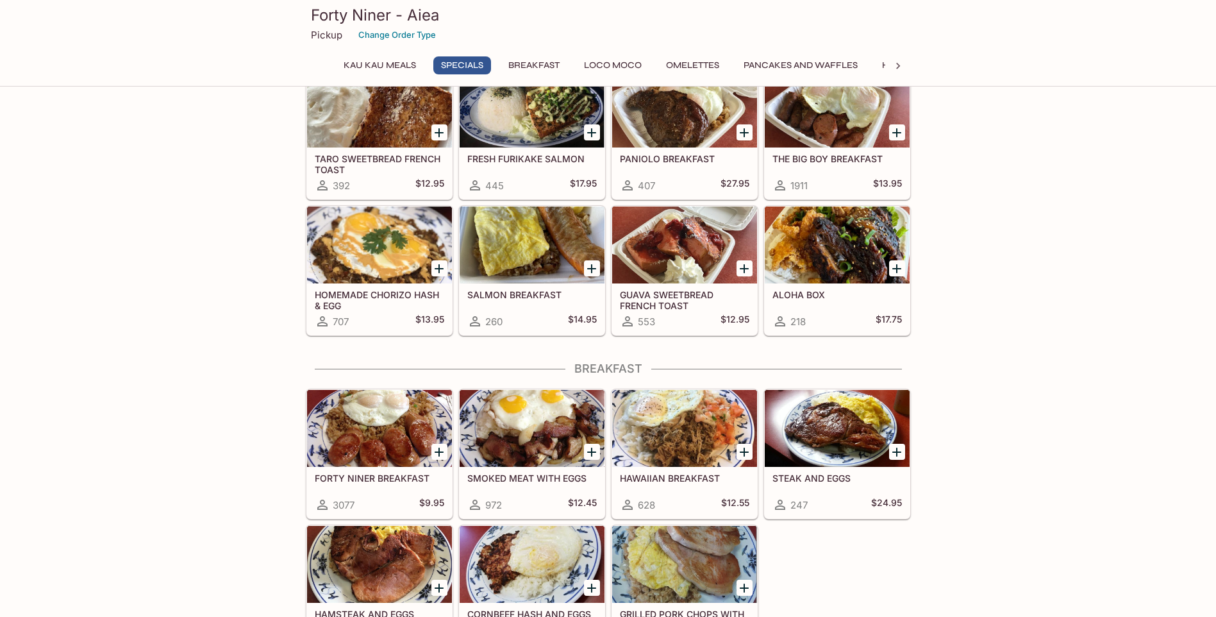
scroll to position [577, 0]
